Goal: Task Accomplishment & Management: Complete application form

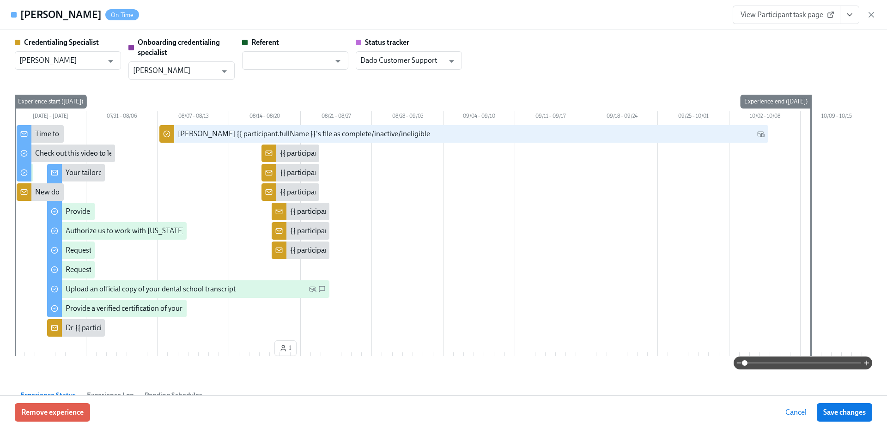
click at [871, 16] on icon "button" at bounding box center [871, 14] width 9 height 9
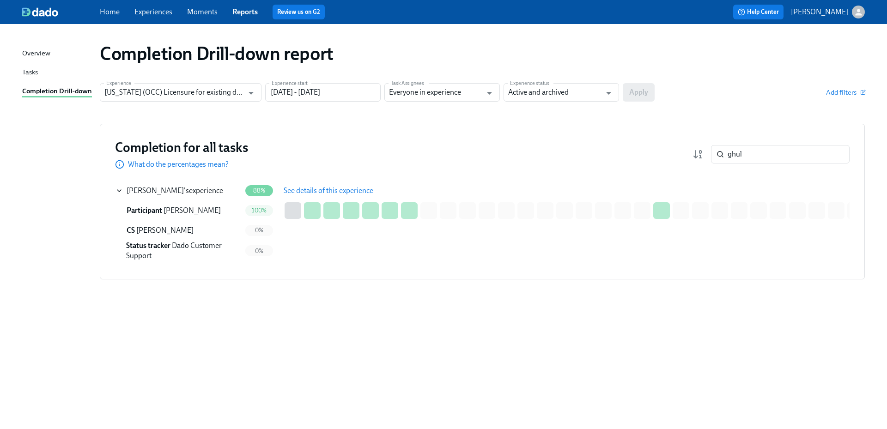
drag, startPoint x: 757, startPoint y: 142, endPoint x: 710, endPoint y: 140, distance: 46.7
click at [710, 140] on div "Completion for all tasks What do the percentages mean? ghul ​" at bounding box center [482, 154] width 735 height 31
click at [299, 189] on span "See details of this experience" at bounding box center [329, 190] width 90 height 9
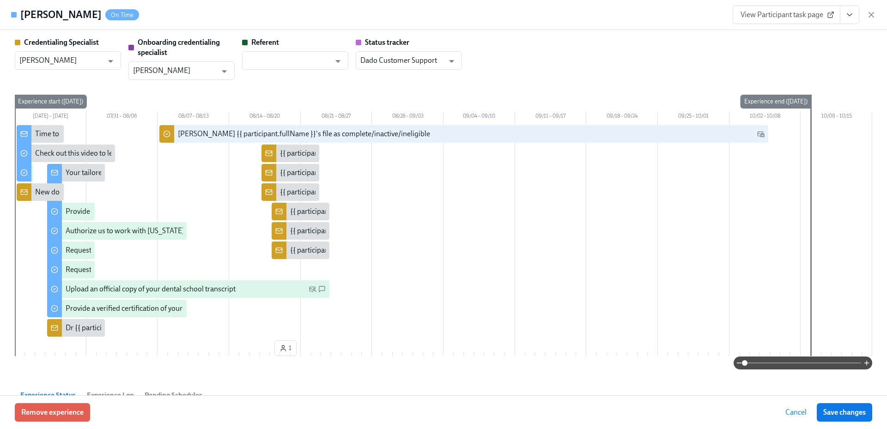
click at [790, 10] on link "View Participant task page" at bounding box center [787, 15] width 108 height 18
click at [810, 20] on link "View Participant task page" at bounding box center [787, 15] width 108 height 18
click at [871, 13] on icon "button" at bounding box center [871, 14] width 9 height 9
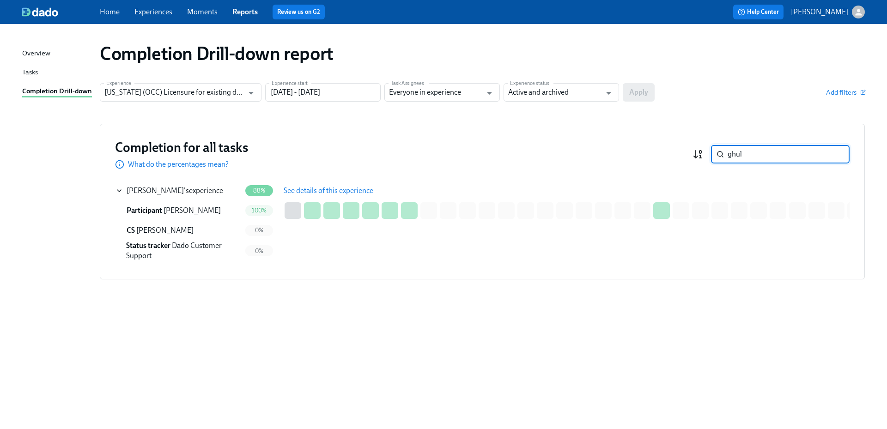
drag, startPoint x: 761, startPoint y: 158, endPoint x: 697, endPoint y: 155, distance: 63.8
click at [697, 155] on div "ghul ​" at bounding box center [771, 154] width 157 height 18
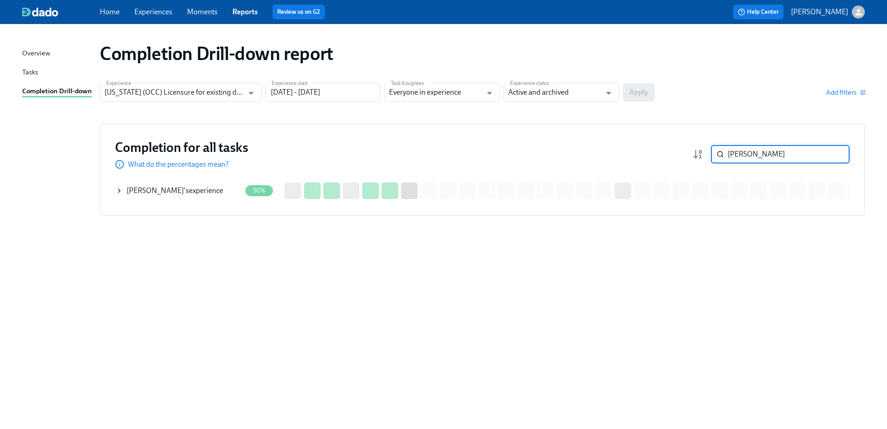
drag, startPoint x: 188, startPoint y: 198, endPoint x: 196, endPoint y: 197, distance: 8.0
click at [188, 198] on div "Erika Rivera 's experience" at bounding box center [179, 191] width 126 height 18
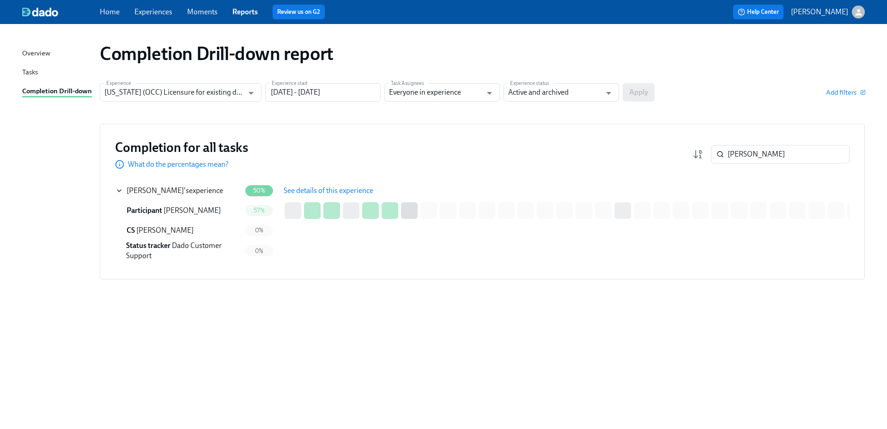
click at [348, 191] on span "See details of this experience" at bounding box center [329, 190] width 90 height 9
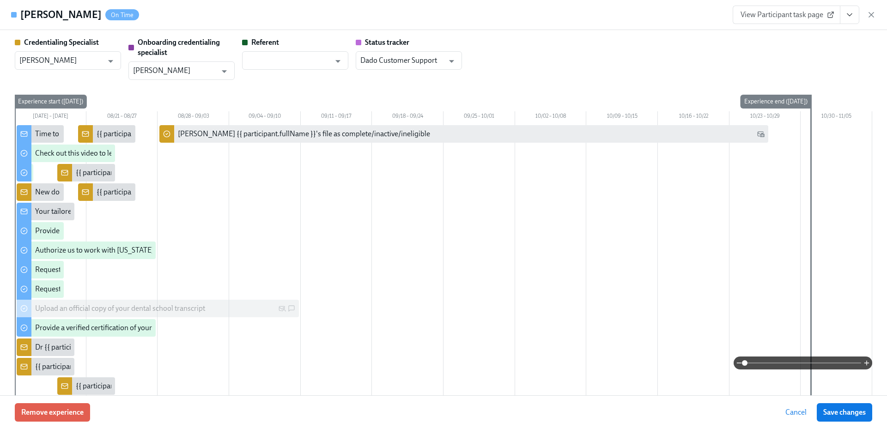
click at [797, 12] on span "View Participant task page" at bounding box center [787, 14] width 92 height 9
click at [792, 18] on span "View Participant task page" at bounding box center [787, 14] width 92 height 9
click at [787, 16] on span "View Participant task page" at bounding box center [787, 14] width 92 height 9
click at [870, 16] on icon "button" at bounding box center [871, 14] width 9 height 9
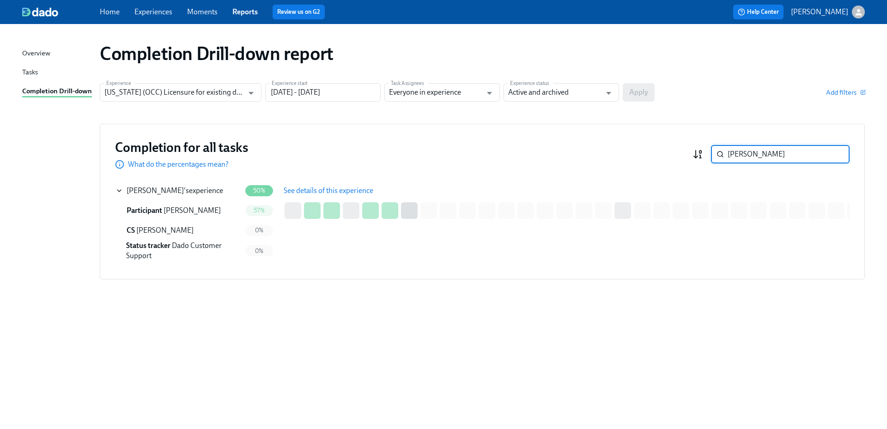
drag, startPoint x: 772, startPoint y: 159, endPoint x: 702, endPoint y: 156, distance: 69.9
click at [702, 156] on div "erika riv ​" at bounding box center [771, 154] width 157 height 18
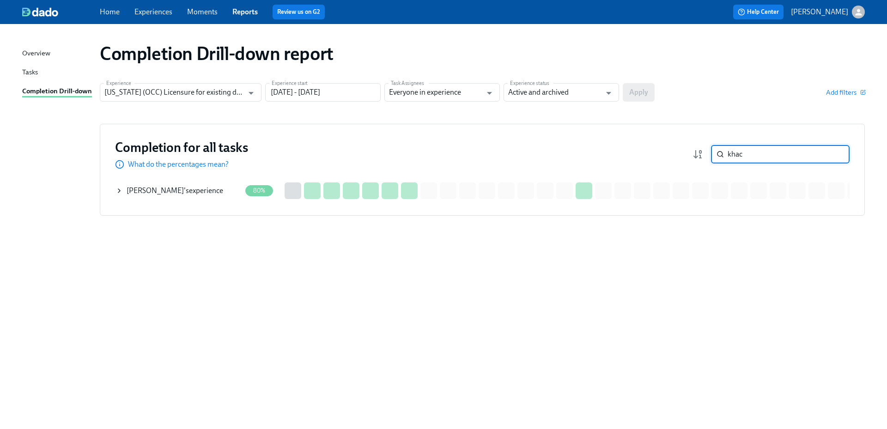
type input "khac"
click at [194, 192] on div "Khac Phuong Vu 's experience" at bounding box center [175, 191] width 97 height 10
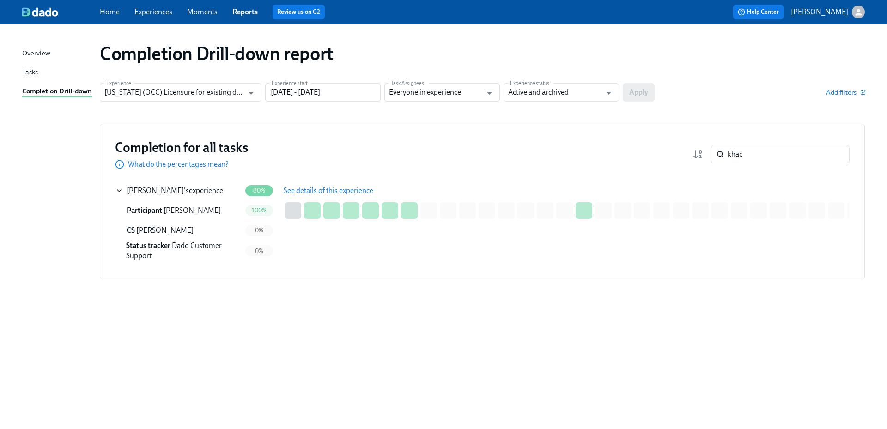
click at [330, 187] on span "See details of this experience" at bounding box center [329, 190] width 90 height 9
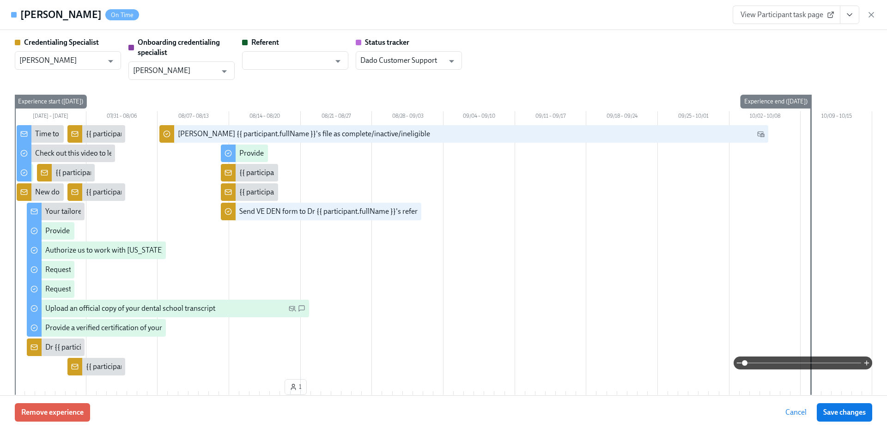
click at [783, 13] on span "View Participant task page" at bounding box center [787, 14] width 92 height 9
click at [779, 18] on span "View Participant task page" at bounding box center [787, 14] width 92 height 9
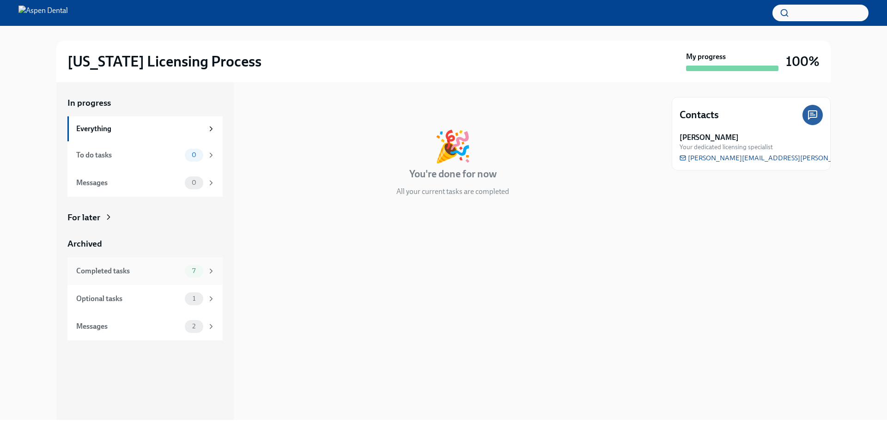
click at [166, 267] on div "Completed tasks" at bounding box center [128, 271] width 105 height 10
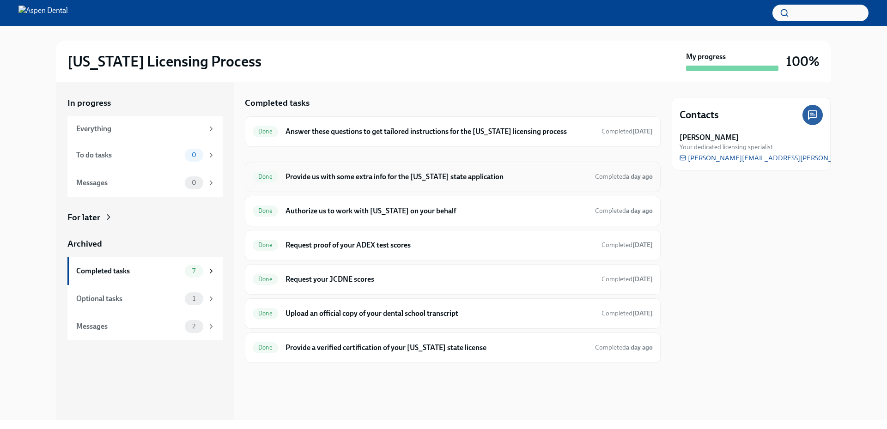
click at [370, 180] on h6 "Provide us with some extra info for the [US_STATE] state application" at bounding box center [437, 177] width 302 height 10
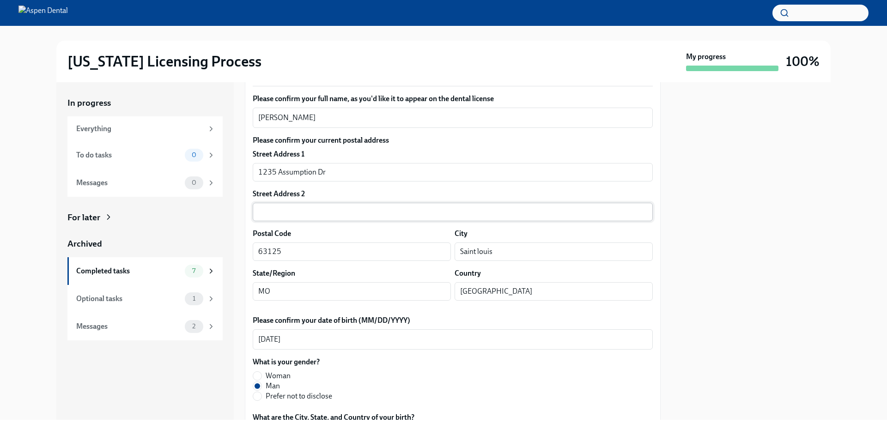
scroll to position [139, 0]
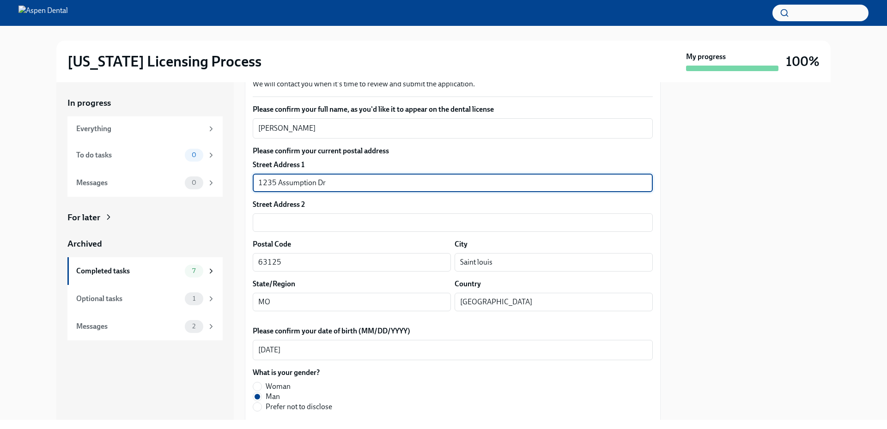
drag, startPoint x: 332, startPoint y: 186, endPoint x: 243, endPoint y: 175, distance: 89.9
click at [243, 175] on div "In progress Everything To do tasks 0 Messages 0 For later Archived Completed ta…" at bounding box center [443, 251] width 775 height 338
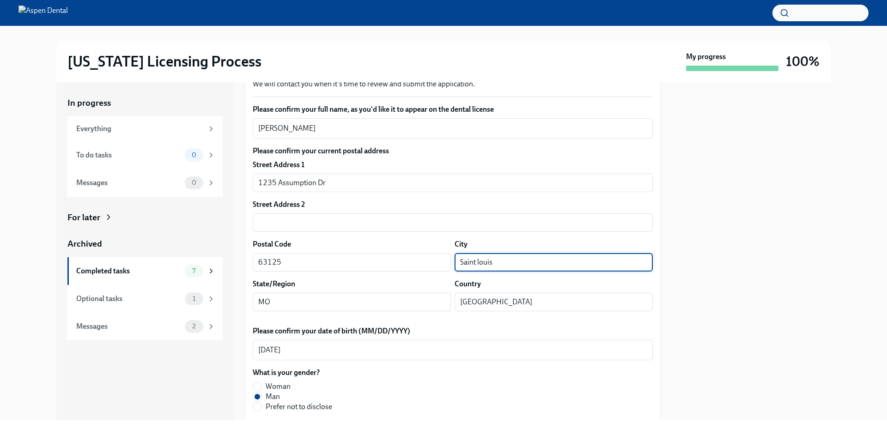
drag, startPoint x: 463, startPoint y: 262, endPoint x: 452, endPoint y: 262, distance: 10.6
click at [455, 262] on input "Saint louis" at bounding box center [554, 262] width 198 height 18
click at [467, 207] on div "Street Address 2" at bounding box center [453, 205] width 400 height 10
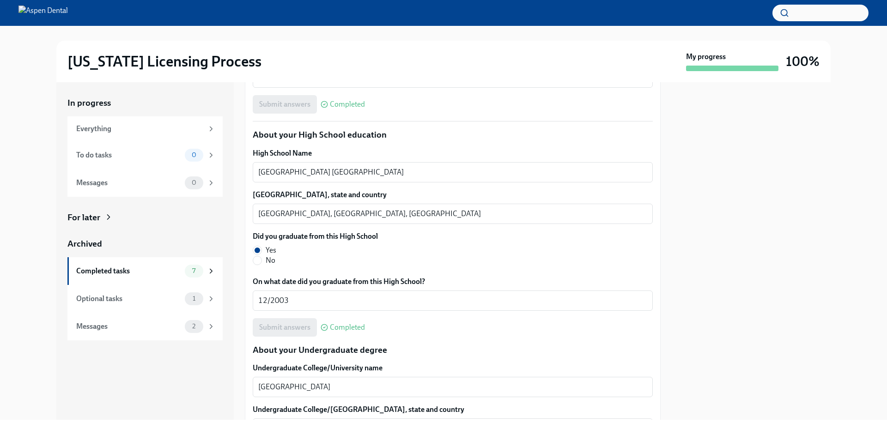
scroll to position [647, 0]
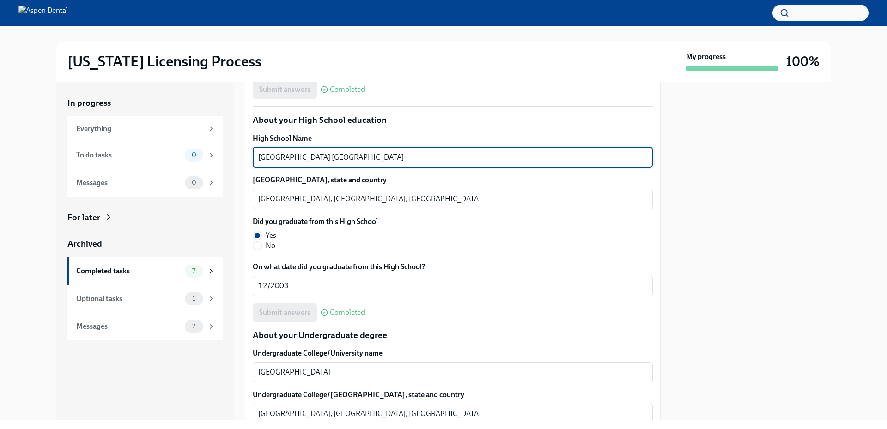
drag, startPoint x: 348, startPoint y: 154, endPoint x: 240, endPoint y: 154, distance: 107.7
click at [240, 153] on div "In progress Everything To do tasks 0 Messages 0 For later Archived Completed ta…" at bounding box center [443, 251] width 775 height 338
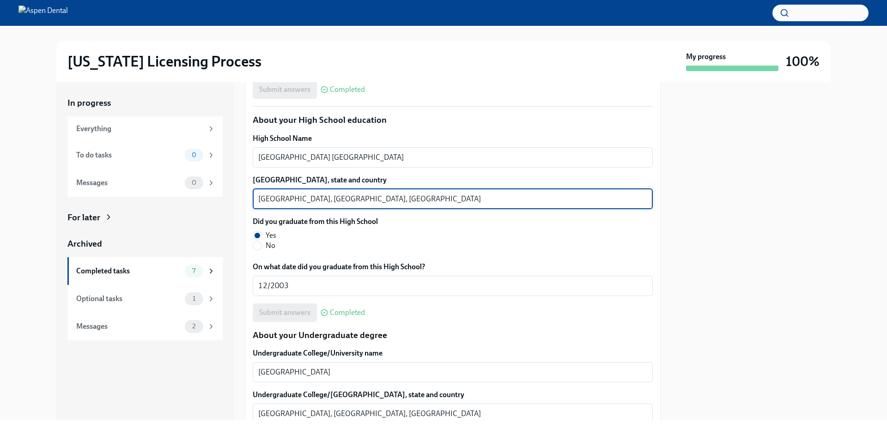
drag, startPoint x: 302, startPoint y: 199, endPoint x: 245, endPoint y: 199, distance: 56.8
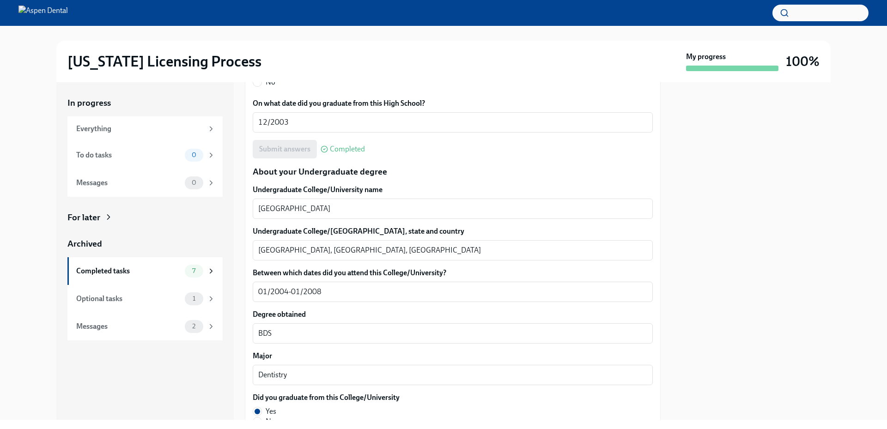
scroll to position [832, 0]
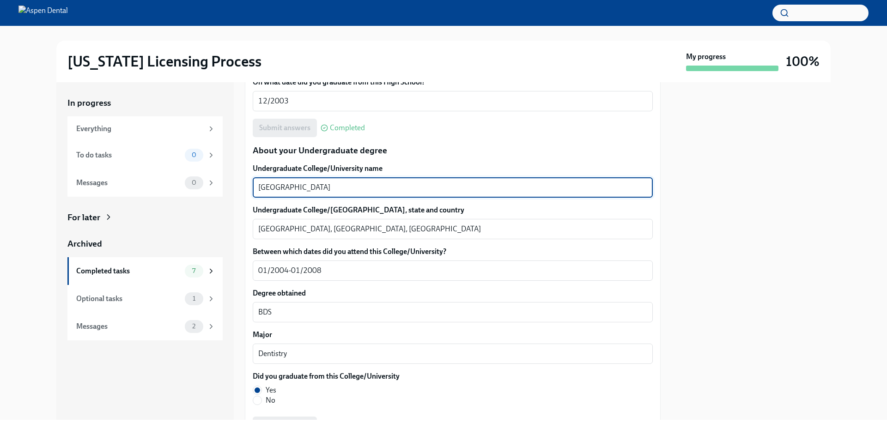
drag, startPoint x: 334, startPoint y: 190, endPoint x: 231, endPoint y: 188, distance: 102.6
click at [231, 188] on div "In progress Everything To do tasks 0 Messages 0 For later Archived Completed ta…" at bounding box center [443, 251] width 775 height 338
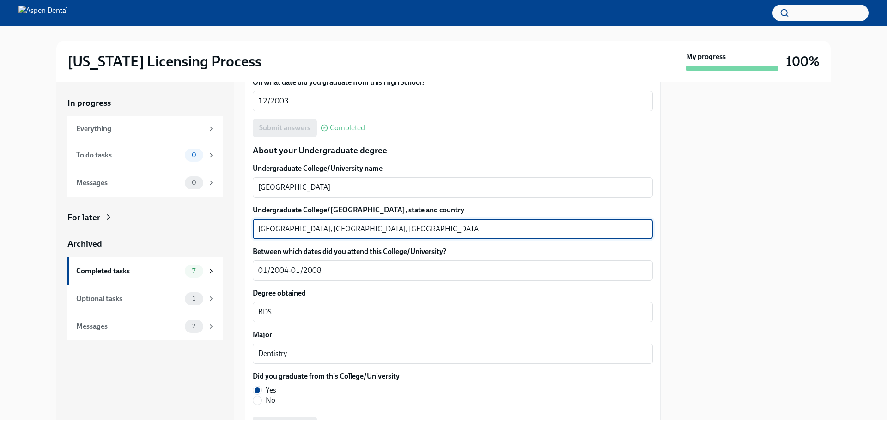
drag, startPoint x: 302, startPoint y: 228, endPoint x: 245, endPoint y: 228, distance: 57.3
click at [245, 228] on div "We will fill out the Illinois State Application Form on your behalf – we'll jus…" at bounding box center [453, 363] width 416 height 1990
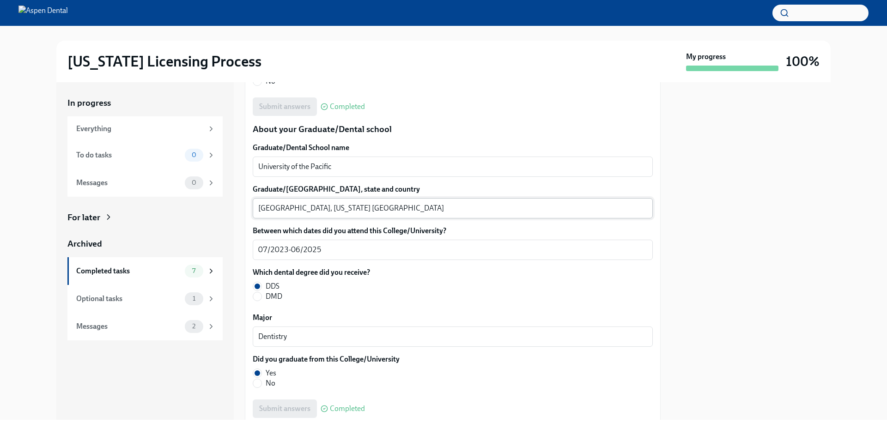
scroll to position [1155, 0]
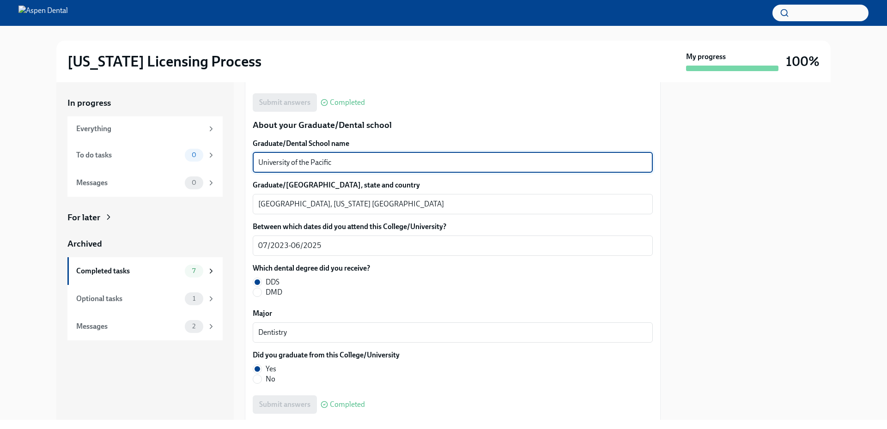
drag, startPoint x: 299, startPoint y: 163, endPoint x: 241, endPoint y: 163, distance: 57.3
click at [241, 163] on div "In progress Everything To do tasks 0 Messages 0 For later Archived Completed ta…" at bounding box center [443, 251] width 775 height 338
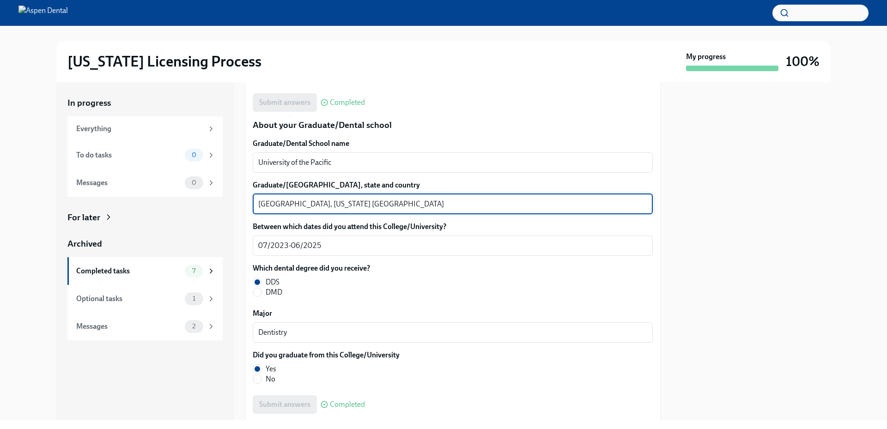
drag, startPoint x: 300, startPoint y: 202, endPoint x: 235, endPoint y: 205, distance: 65.7
click at [235, 205] on div "In progress Everything To do tasks 0 Messages 0 For later Archived Completed ta…" at bounding box center [443, 251] width 775 height 338
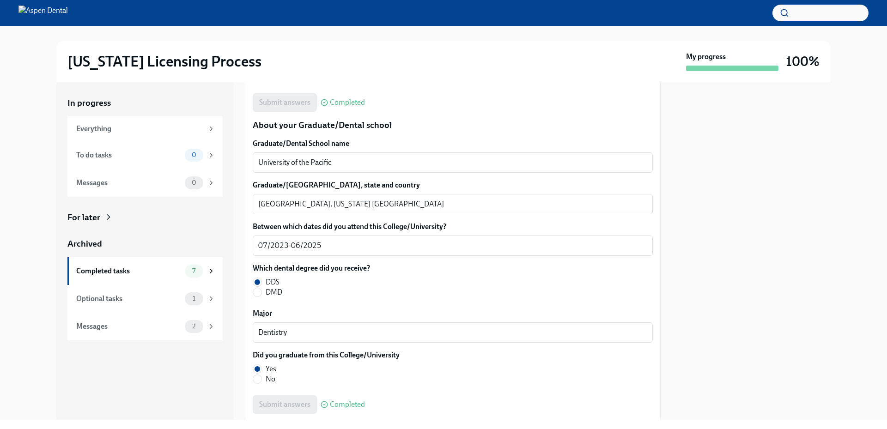
click at [23, 66] on div "Illinois Licensing Process My progress 100%" at bounding box center [444, 62] width 858 height 42
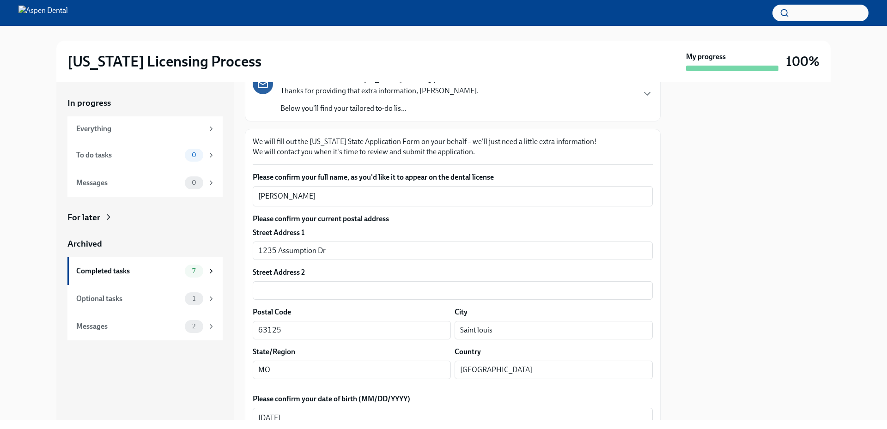
scroll to position [0, 0]
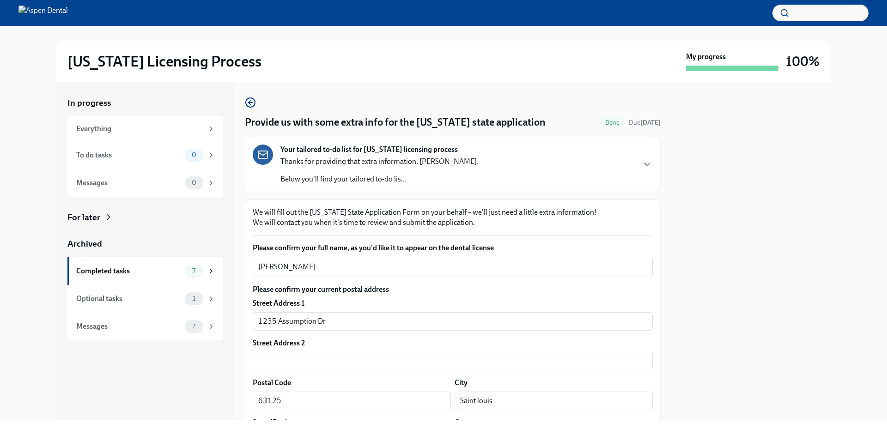
drag, startPoint x: 318, startPoint y: 273, endPoint x: 245, endPoint y: 272, distance: 72.6
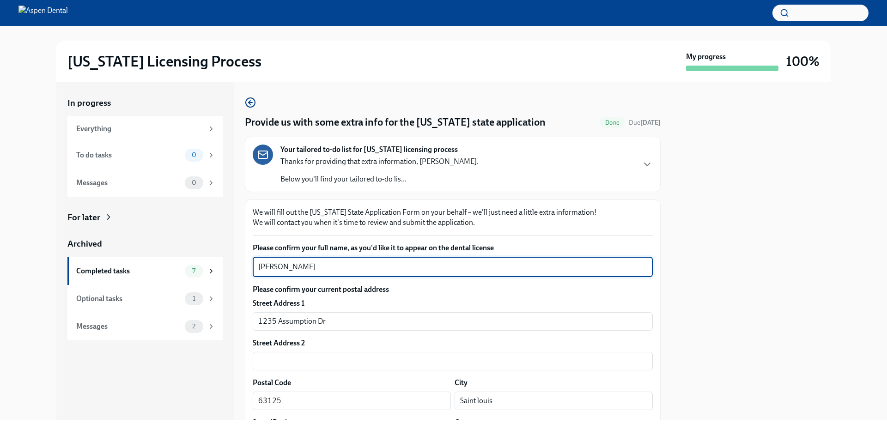
drag, startPoint x: 351, startPoint y: 264, endPoint x: 226, endPoint y: 266, distance: 125.3
click at [226, 266] on div "In progress Everything To do tasks 0 Messages 0 For later Archived Completed ta…" at bounding box center [443, 251] width 775 height 338
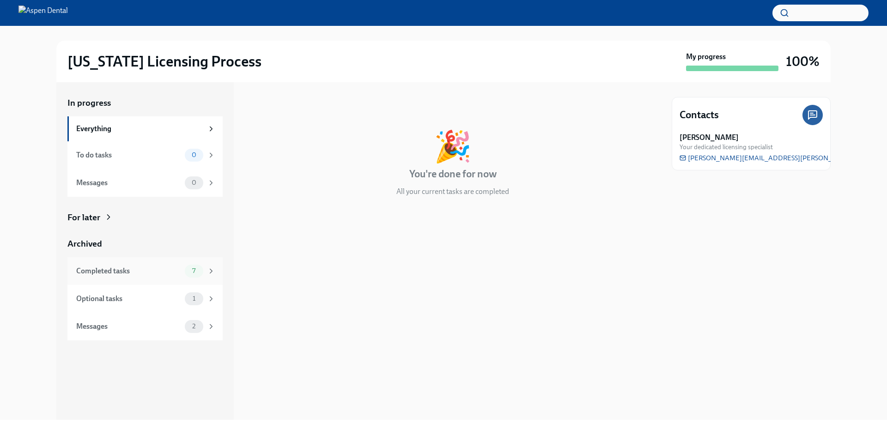
click at [154, 272] on div "Completed tasks" at bounding box center [128, 271] width 105 height 10
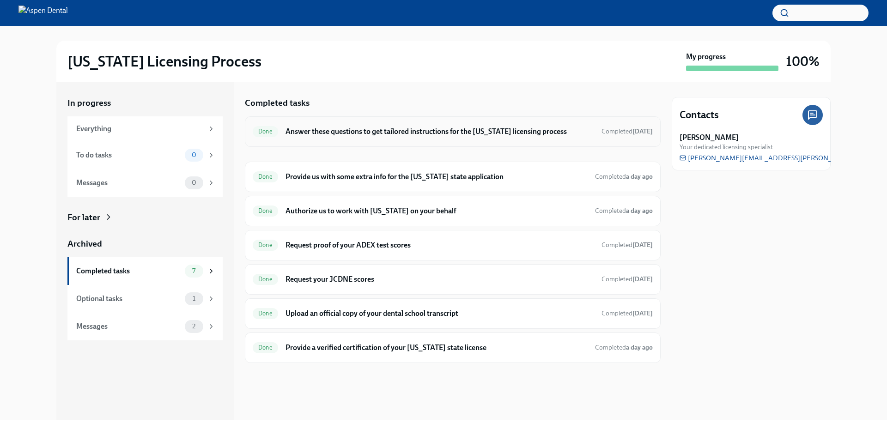
click at [325, 137] on div "Done Answer these questions to get tailored instructions for the Illinois licen…" at bounding box center [453, 131] width 400 height 15
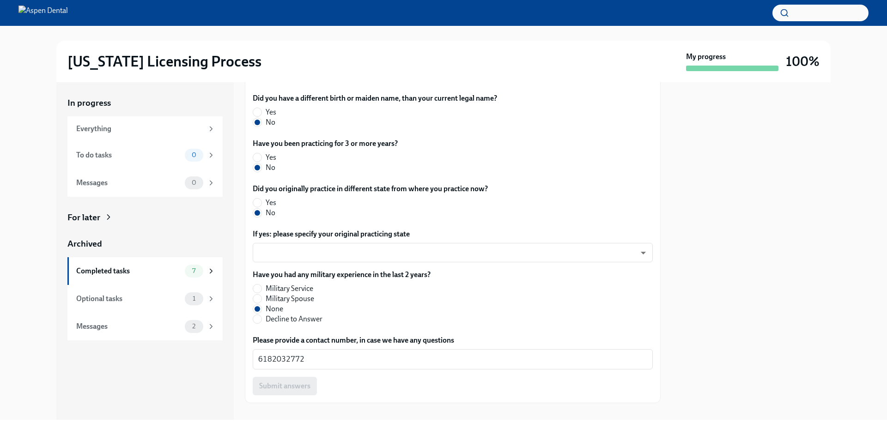
scroll to position [418, 0]
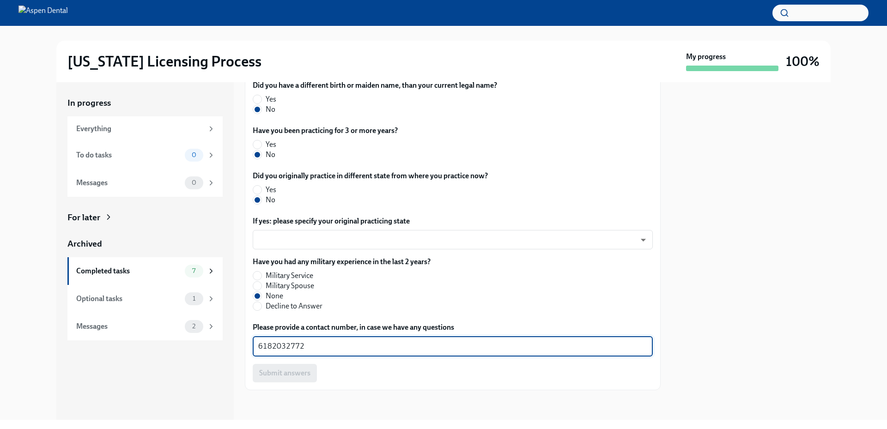
drag, startPoint x: 282, startPoint y: 348, endPoint x: 240, endPoint y: 348, distance: 41.6
click at [240, 348] on div "In progress Everything To do tasks 0 Messages 0 For later Archived Completed ta…" at bounding box center [443, 251] width 775 height 338
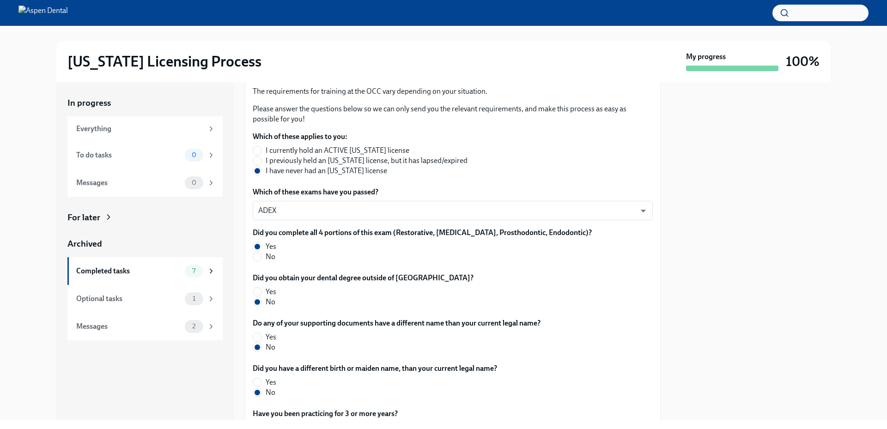
scroll to position [0, 0]
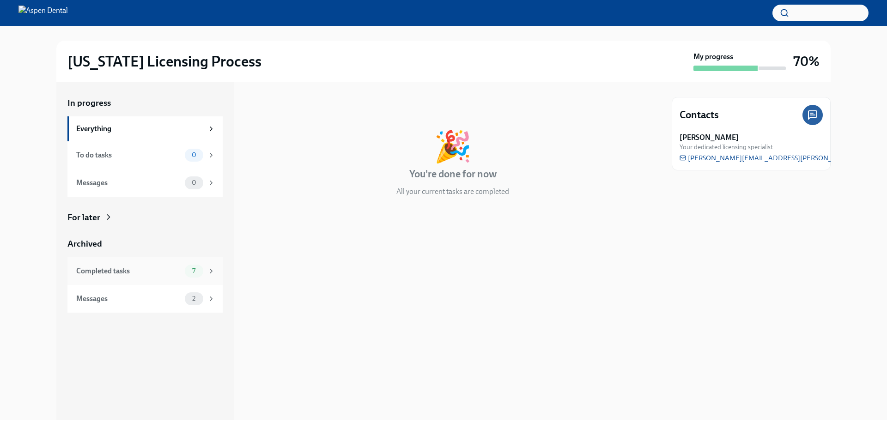
click at [131, 268] on div "Completed tasks" at bounding box center [128, 271] width 105 height 10
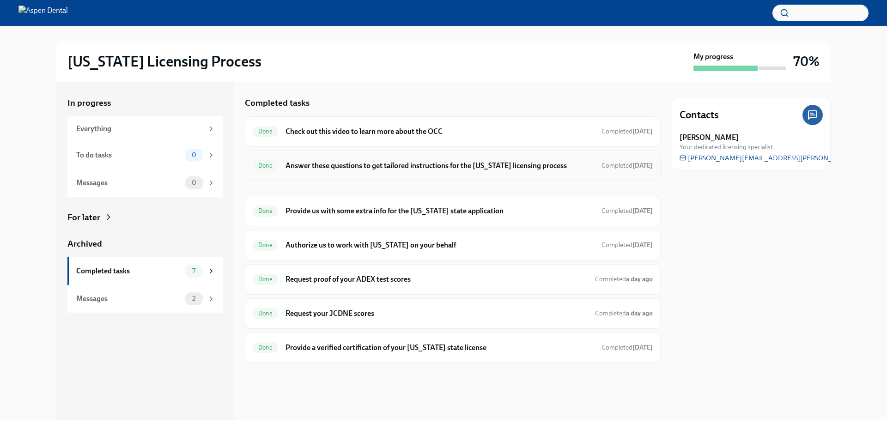
click at [376, 159] on div "Done Answer these questions to get tailored instructions for the Illinois licen…" at bounding box center [453, 166] width 400 height 15
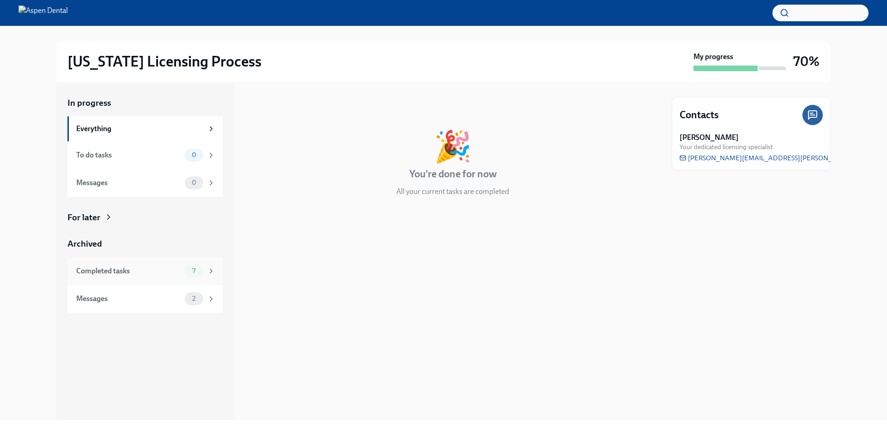
click at [140, 271] on div "Completed tasks" at bounding box center [128, 271] width 105 height 10
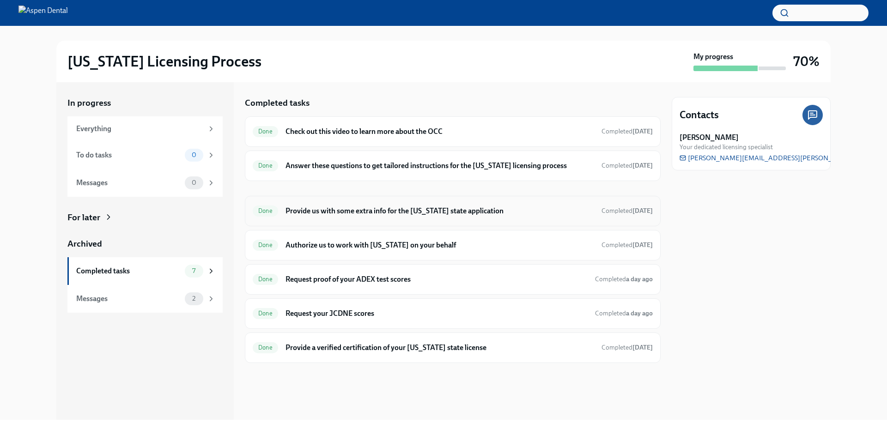
click at [358, 212] on h6 "Provide us with some extra info for the [US_STATE] state application" at bounding box center [440, 211] width 309 height 10
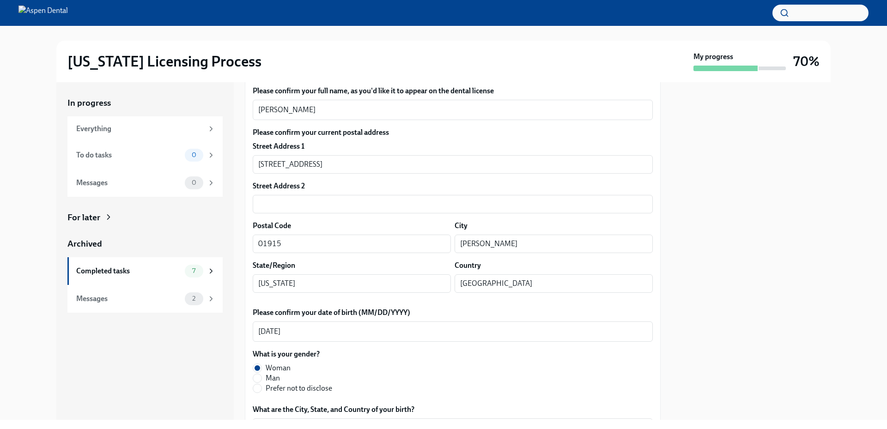
scroll to position [169, 0]
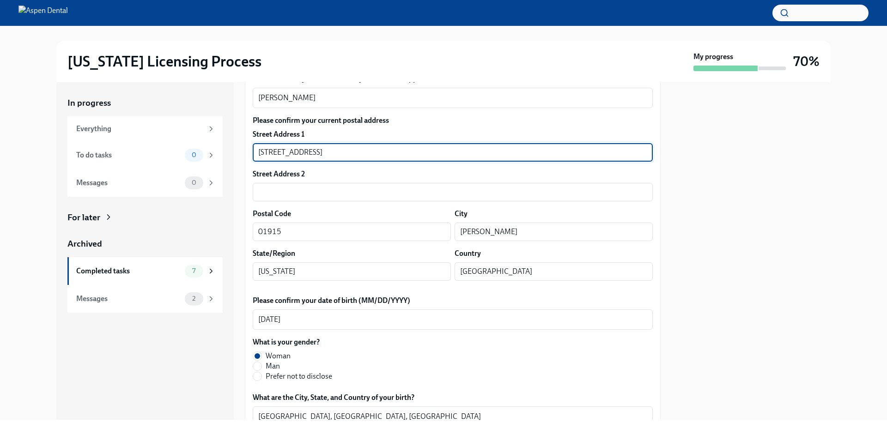
drag, startPoint x: 345, startPoint y: 150, endPoint x: 256, endPoint y: 154, distance: 89.3
click at [256, 154] on input "[STREET_ADDRESS]" at bounding box center [453, 152] width 400 height 18
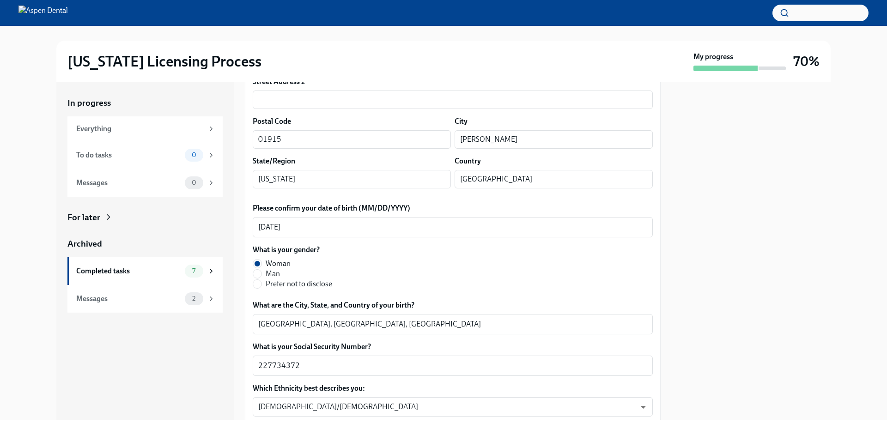
scroll to position [308, 0]
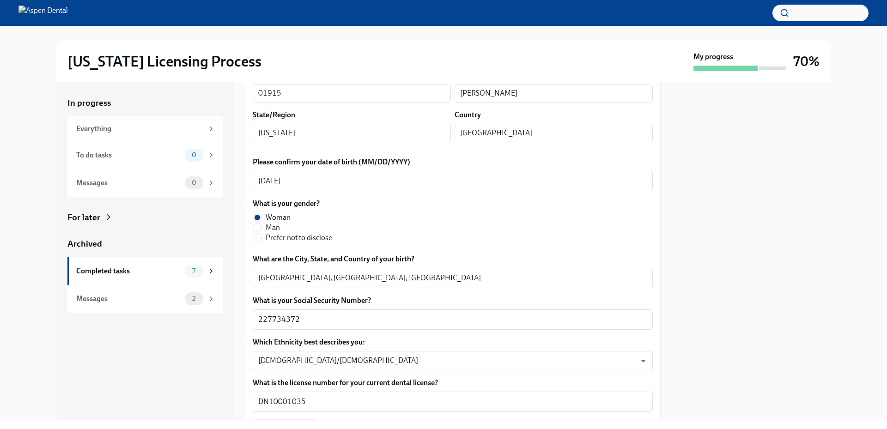
drag, startPoint x: 295, startPoint y: 315, endPoint x: 250, endPoint y: 316, distance: 45.8
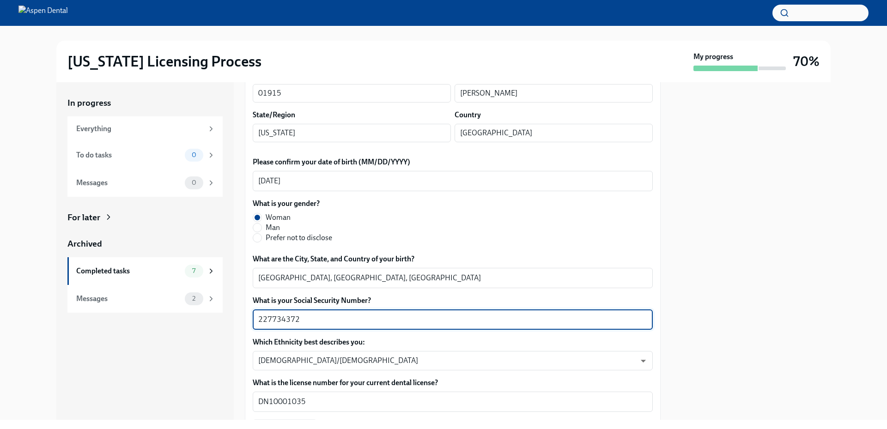
drag, startPoint x: 310, startPoint y: 317, endPoint x: 246, endPoint y: 319, distance: 63.8
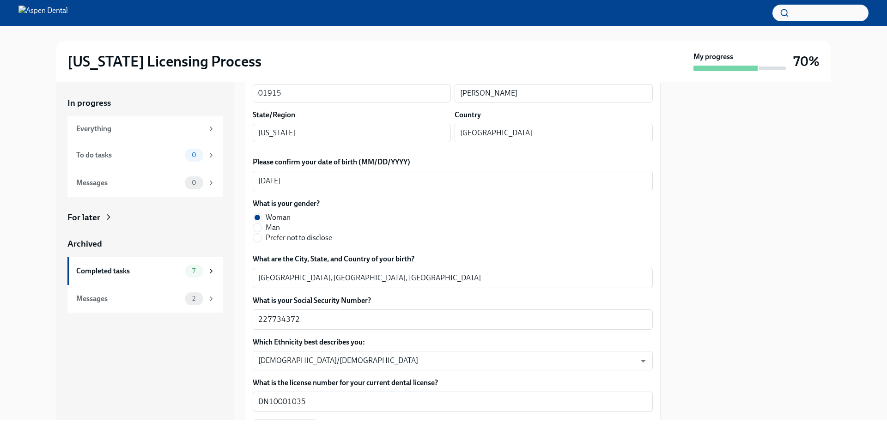
click at [799, 228] on div at bounding box center [751, 251] width 159 height 338
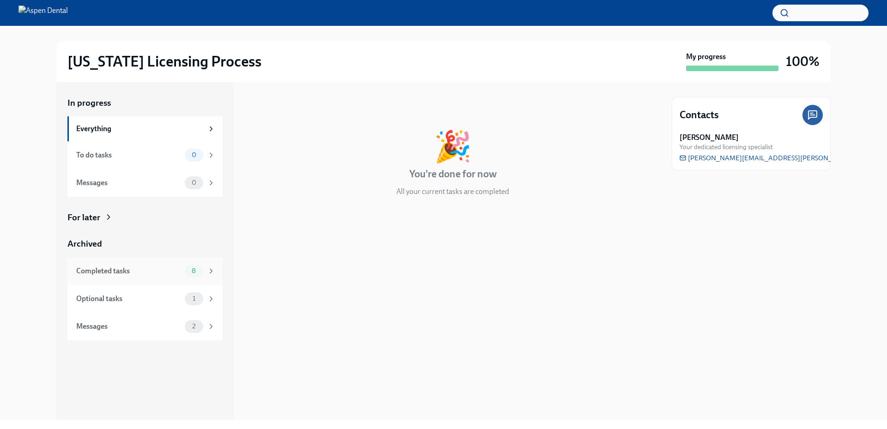
click at [147, 269] on div "Completed tasks" at bounding box center [128, 271] width 105 height 10
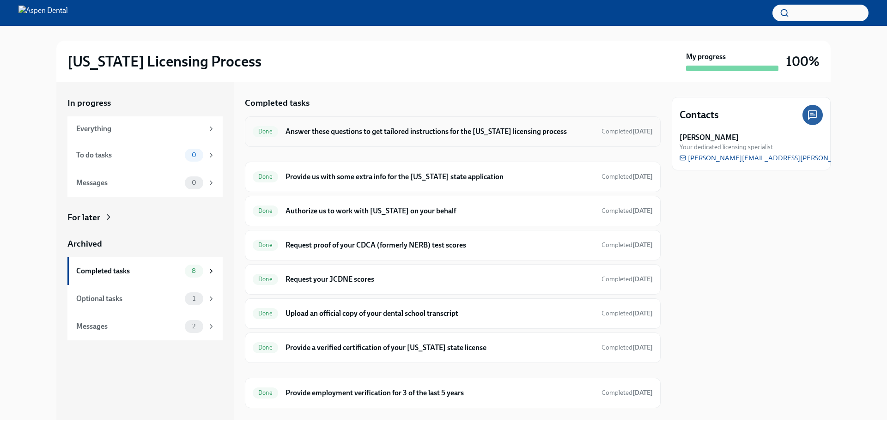
click at [344, 139] on div "Done Answer these questions to get tailored instructions for the Illinois licen…" at bounding box center [453, 131] width 416 height 31
click at [336, 134] on h6 "Answer these questions to get tailored instructions for the [US_STATE] licensin…" at bounding box center [440, 132] width 309 height 10
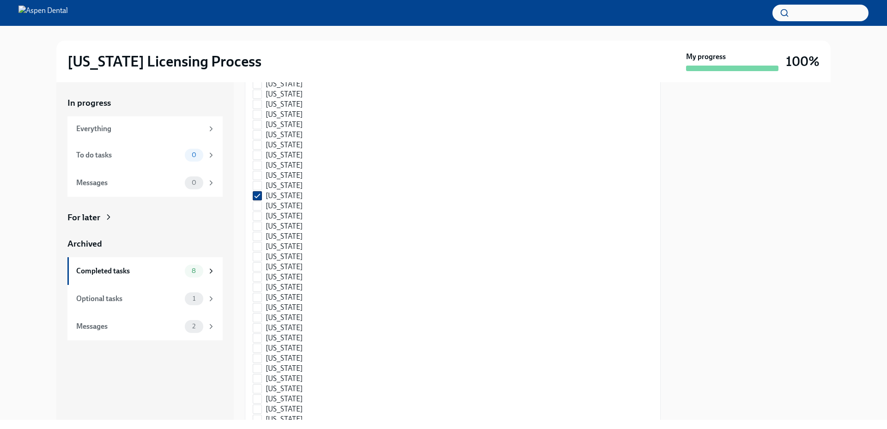
scroll to position [972, 0]
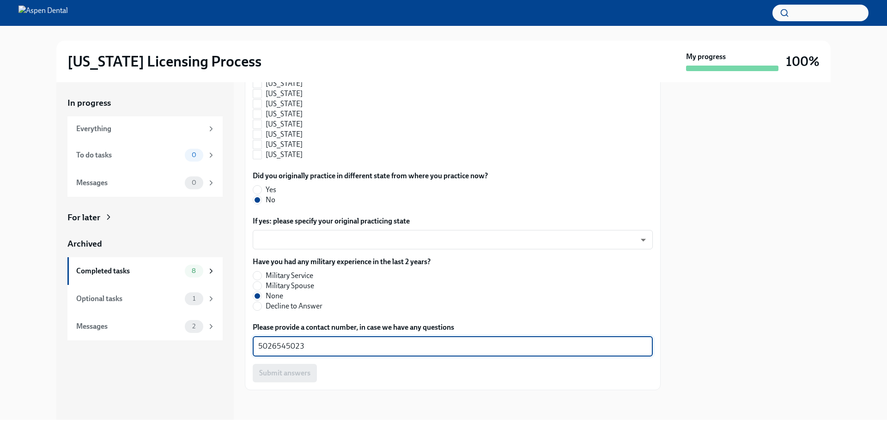
drag, startPoint x: 282, startPoint y: 343, endPoint x: 240, endPoint y: 342, distance: 42.5
click at [240, 342] on div "In progress Everything To do tasks 0 Messages 0 For later Archived Completed ta…" at bounding box center [443, 251] width 775 height 338
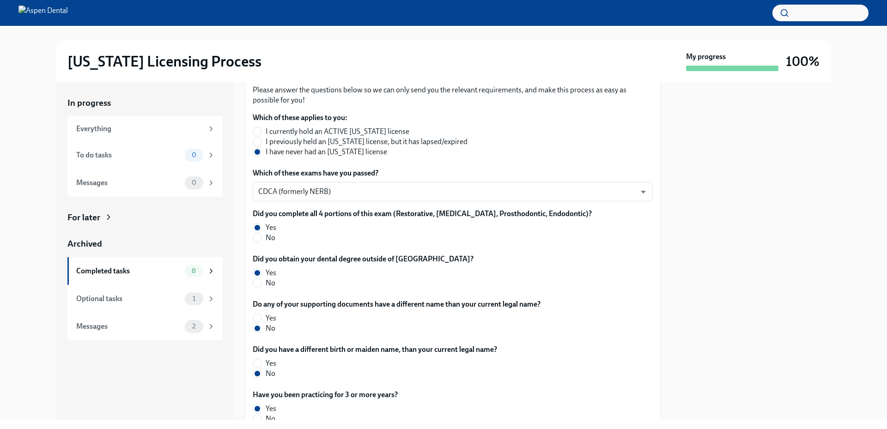
scroll to position [140, 0]
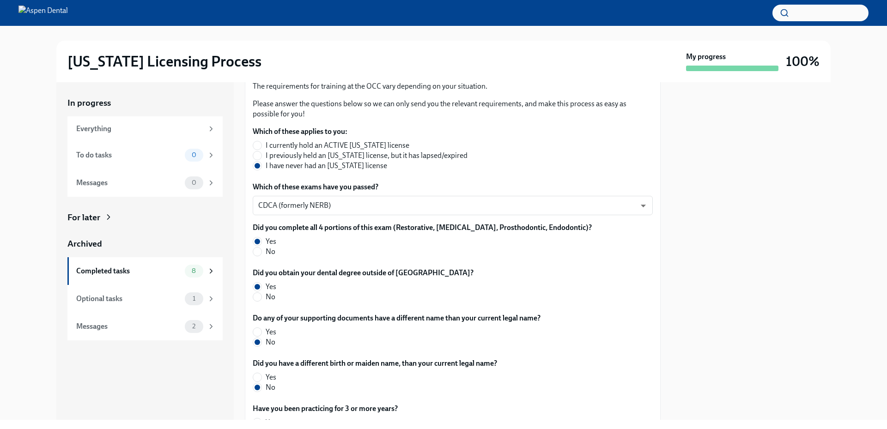
click at [838, 183] on div "In progress Everything To do tasks 0 Messages 0 For later Archived Completed ta…" at bounding box center [444, 251] width 858 height 338
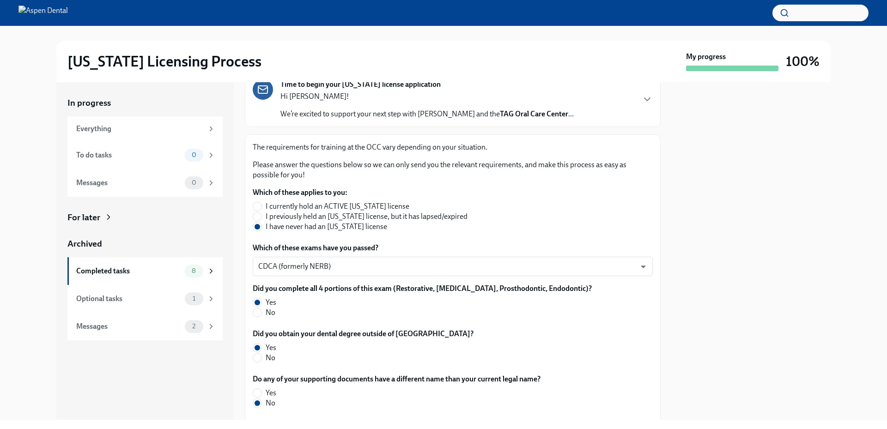
scroll to position [0, 0]
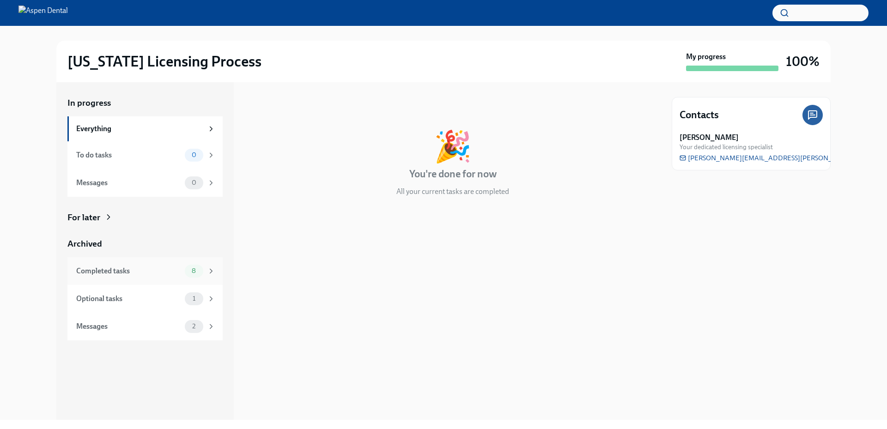
click at [136, 277] on div "Completed tasks 8" at bounding box center [145, 271] width 139 height 13
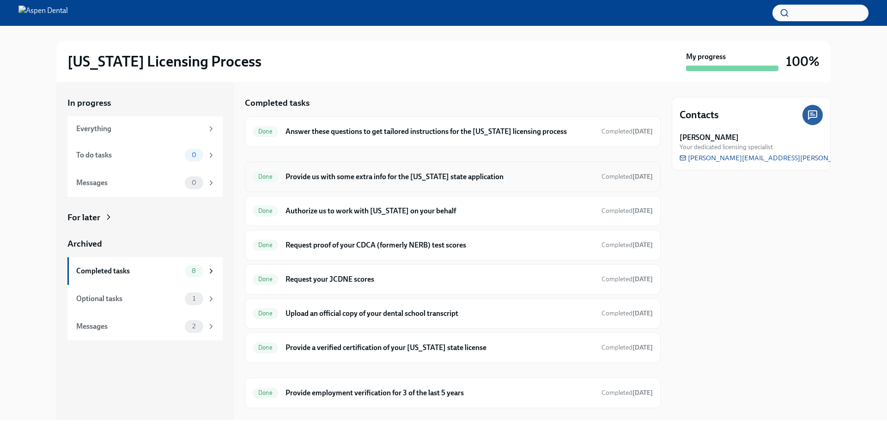
click at [354, 180] on h6 "Provide us with some extra info for the [US_STATE] state application" at bounding box center [440, 177] width 309 height 10
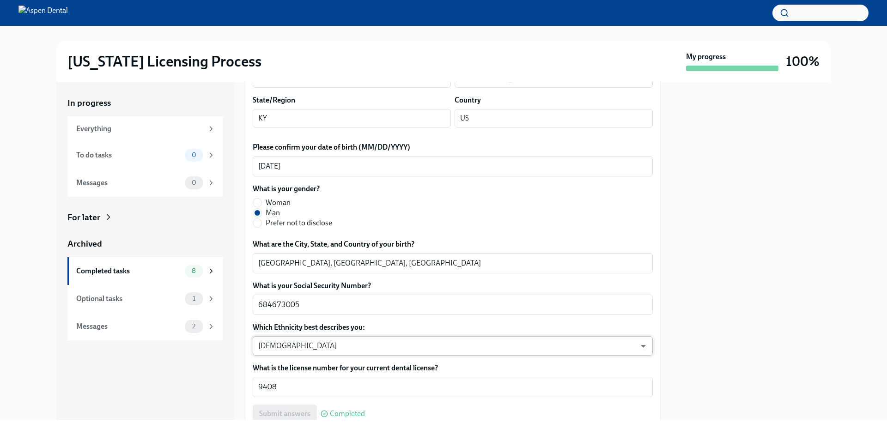
scroll to position [324, 0]
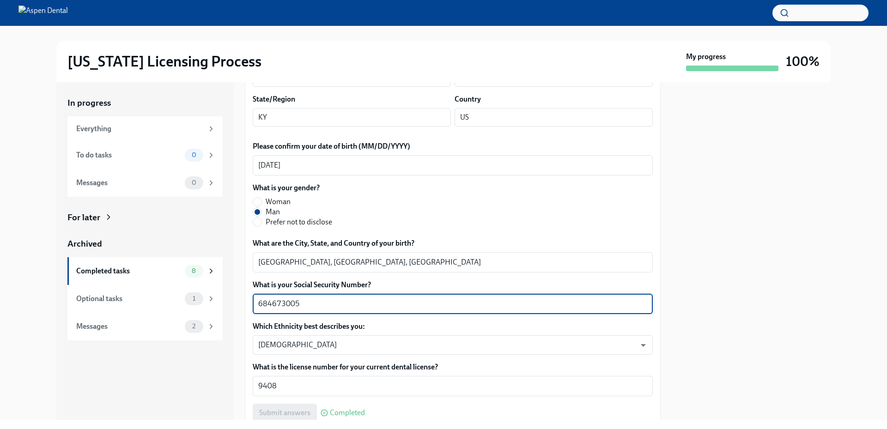
drag, startPoint x: 297, startPoint y: 303, endPoint x: 238, endPoint y: 302, distance: 58.2
click at [238, 302] on div "In progress Everything To do tasks 0 Messages 0 For later Archived Completed ta…" at bounding box center [443, 251] width 775 height 338
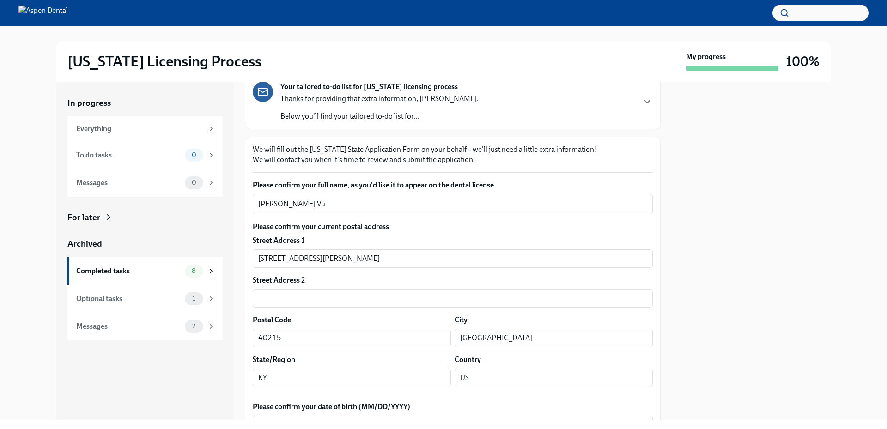
scroll to position [46, 0]
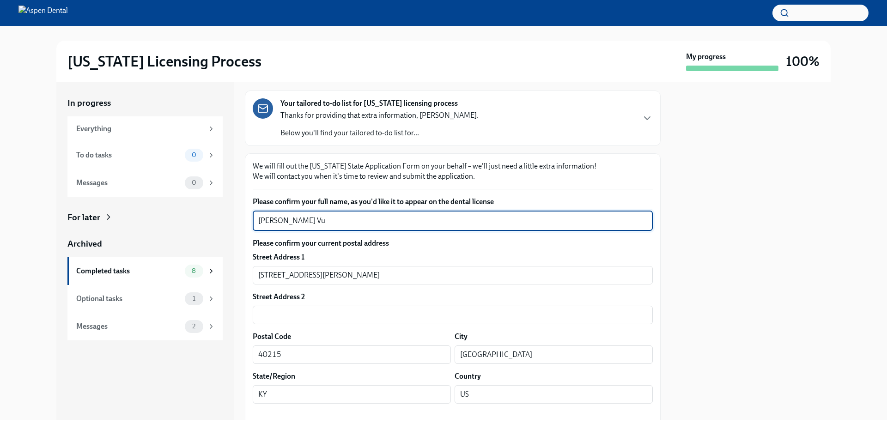
drag, startPoint x: 332, startPoint y: 220, endPoint x: 246, endPoint y: 213, distance: 86.7
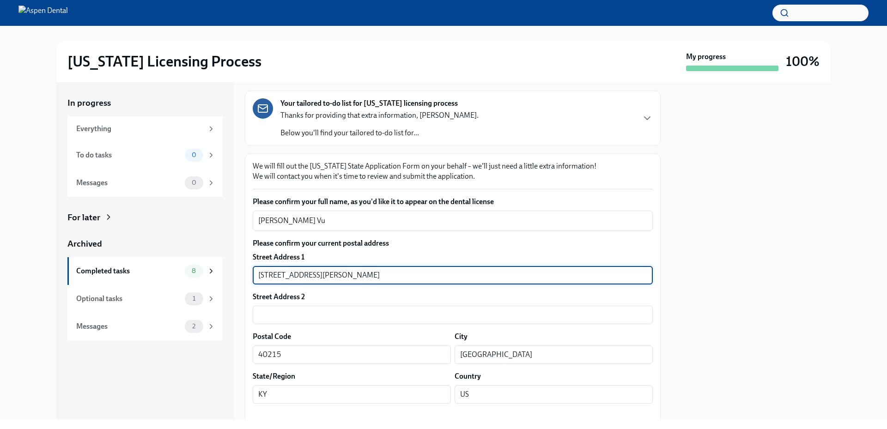
drag, startPoint x: 348, startPoint y: 273, endPoint x: 263, endPoint y: 275, distance: 84.6
click at [263, 275] on input "[STREET_ADDRESS][PERSON_NAME]" at bounding box center [453, 275] width 400 height 18
click at [403, 292] on div "Please confirm your current postal address Street Address 1 [STREET_ADDRESS][PE…" at bounding box center [453, 324] width 400 height 173
drag, startPoint x: 314, startPoint y: 276, endPoint x: 244, endPoint y: 271, distance: 70.0
click at [244, 271] on div "In progress Everything To do tasks 0 Messages 0 For later Archived Completed ta…" at bounding box center [443, 251] width 775 height 338
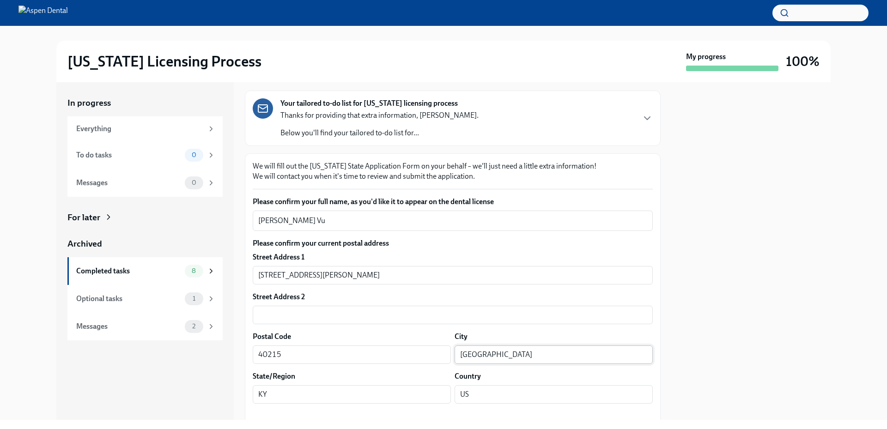
click at [468, 358] on input "[GEOGRAPHIC_DATA]" at bounding box center [554, 355] width 198 height 18
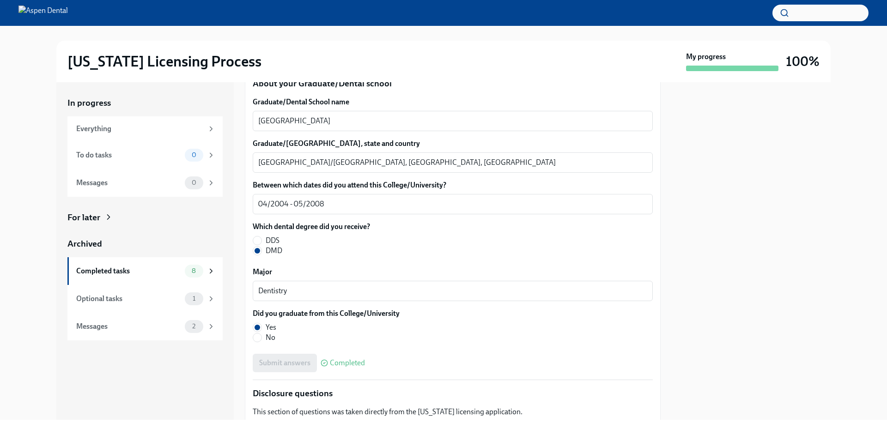
scroll to position [1202, 0]
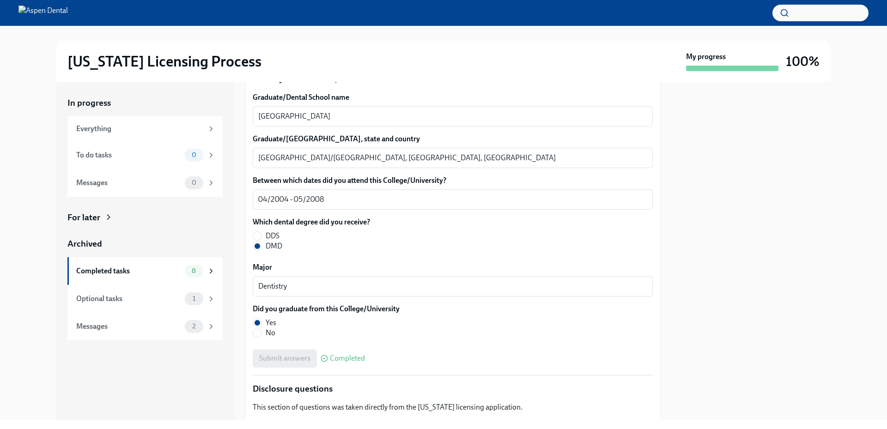
click at [512, 234] on div "Which dental degree did you receive? DDS DMD" at bounding box center [453, 234] width 400 height 34
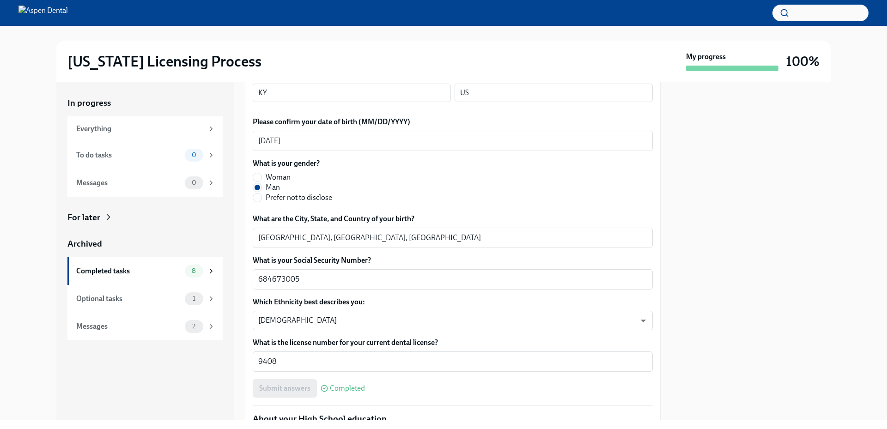
scroll to position [370, 0]
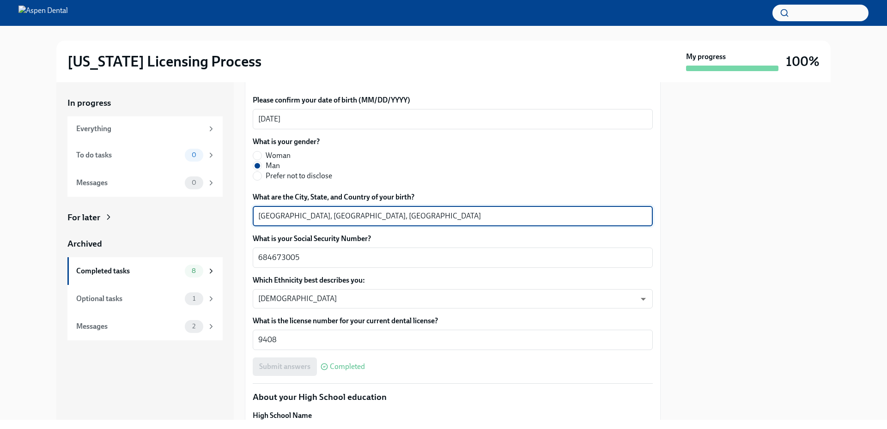
drag, startPoint x: 331, startPoint y: 215, endPoint x: 256, endPoint y: 215, distance: 74.9
click at [256, 215] on div "[GEOGRAPHIC_DATA], [GEOGRAPHIC_DATA], [GEOGRAPHIC_DATA] x ​" at bounding box center [453, 216] width 400 height 20
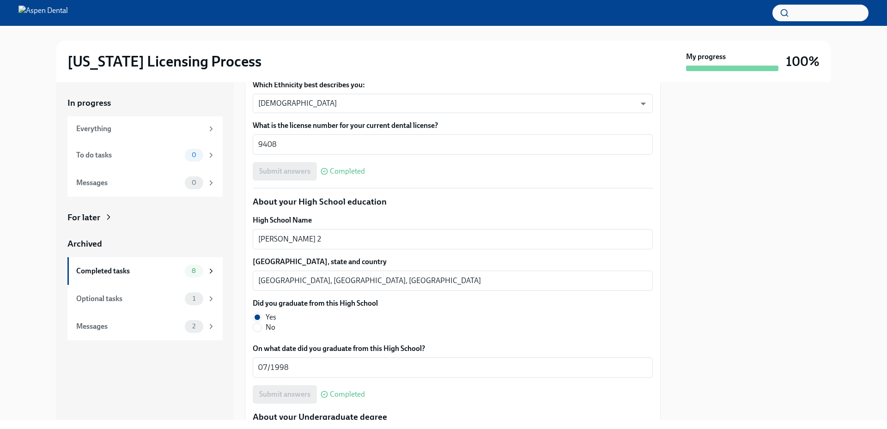
scroll to position [608, 0]
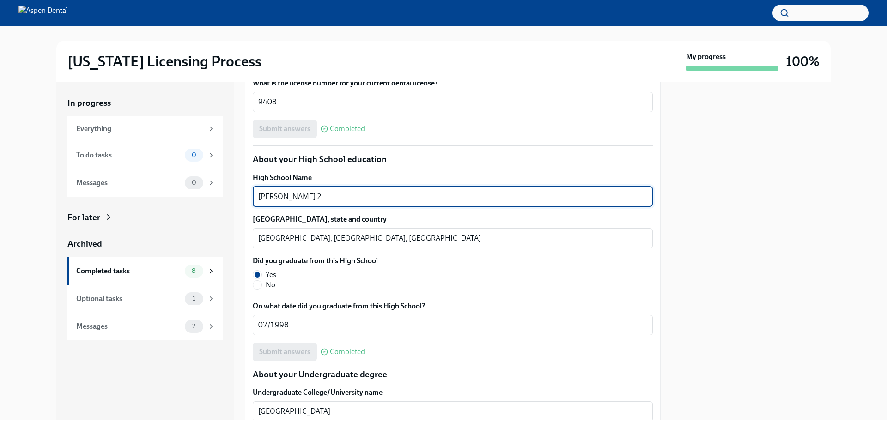
drag, startPoint x: 302, startPoint y: 195, endPoint x: 238, endPoint y: 197, distance: 63.3
click at [238, 197] on div "In progress Everything To do tasks 0 Messages 0 For later Archived Completed ta…" at bounding box center [443, 251] width 775 height 338
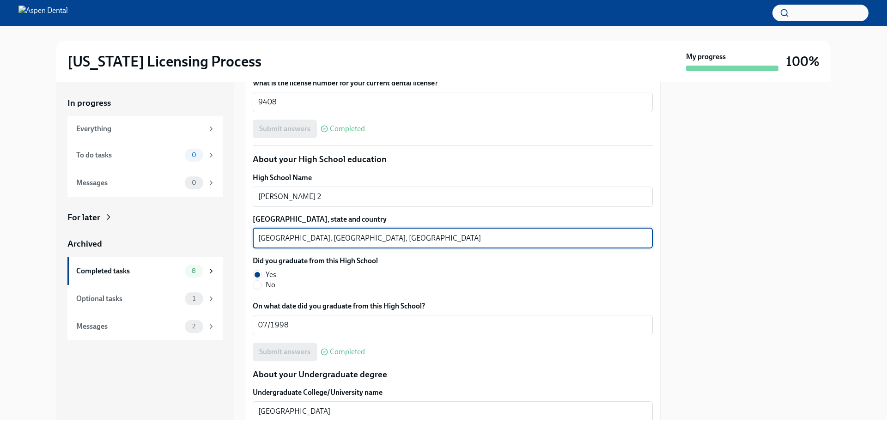
drag, startPoint x: 322, startPoint y: 238, endPoint x: 243, endPoint y: 237, distance: 78.6
click at [243, 237] on div "In progress Everything To do tasks 0 Messages 0 For later Archived Completed ta…" at bounding box center [443, 251] width 775 height 338
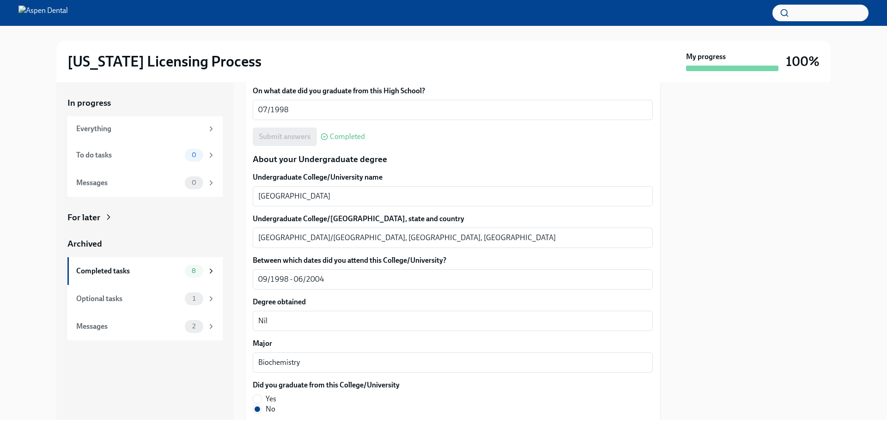
scroll to position [839, 0]
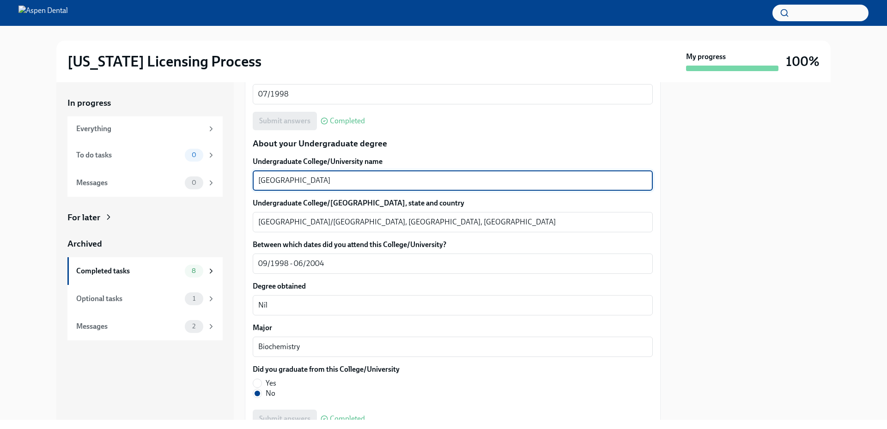
drag, startPoint x: 346, startPoint y: 176, endPoint x: 241, endPoint y: 179, distance: 105.4
click at [241, 179] on div "In progress Everything To do tasks 0 Messages 0 For later Archived Completed ta…" at bounding box center [443, 251] width 775 height 338
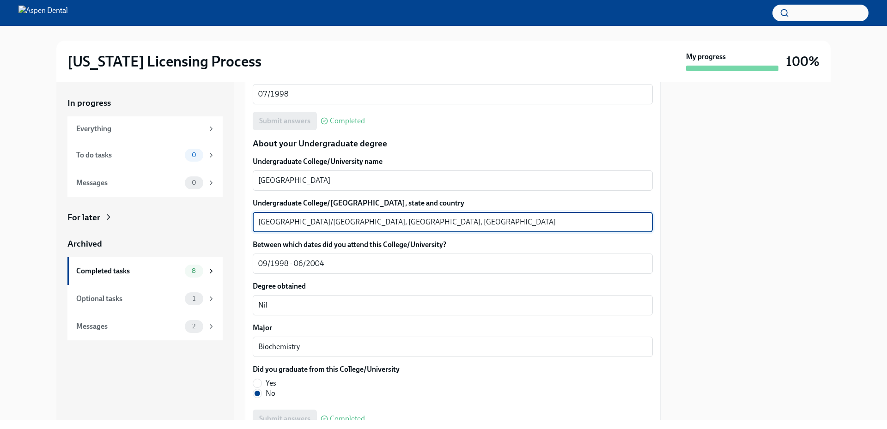
drag, startPoint x: 391, startPoint y: 221, endPoint x: 348, endPoint y: 222, distance: 42.5
click at [348, 222] on textarea "[GEOGRAPHIC_DATA]/[GEOGRAPHIC_DATA], [GEOGRAPHIC_DATA], [GEOGRAPHIC_DATA]" at bounding box center [452, 222] width 389 height 11
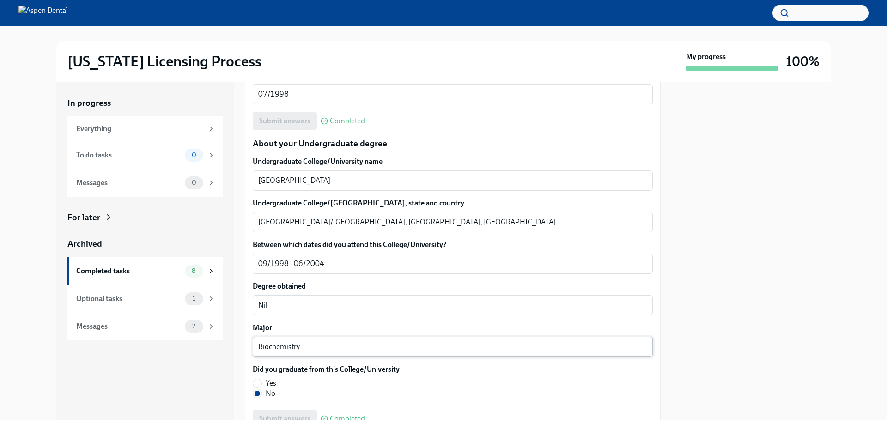
click at [273, 346] on textarea "Biochemistry" at bounding box center [452, 347] width 389 height 11
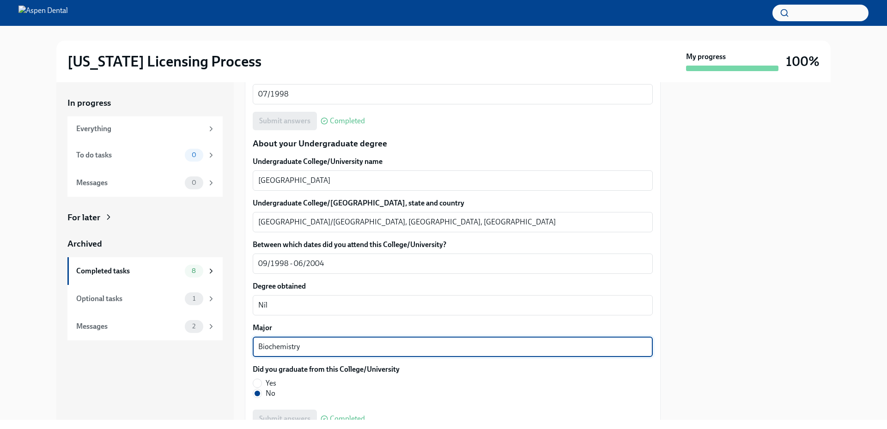
click at [273, 346] on textarea "Biochemistry" at bounding box center [452, 347] width 389 height 11
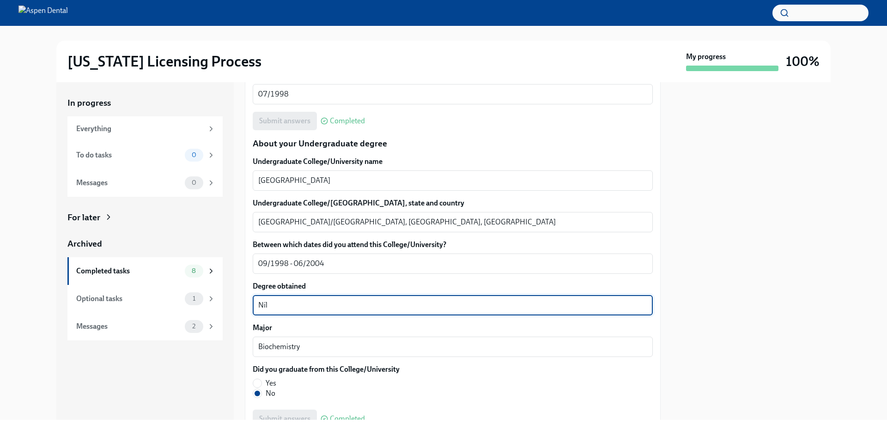
click at [263, 307] on textarea "Nil" at bounding box center [452, 305] width 389 height 11
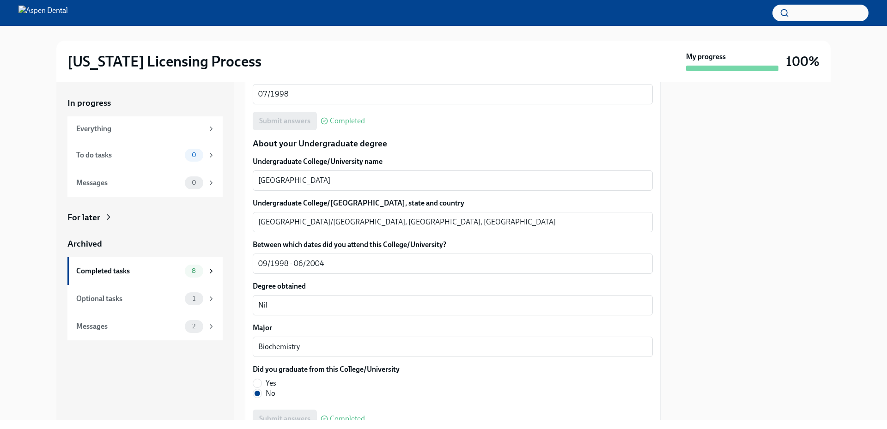
click at [831, 189] on div "In progress Everything To do tasks 0 Messages 0 For later Archived Completed ta…" at bounding box center [444, 251] width 858 height 338
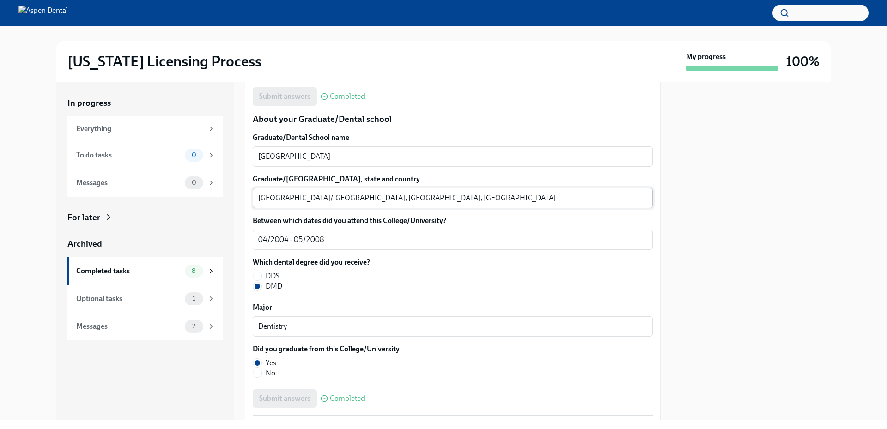
scroll to position [1162, 0]
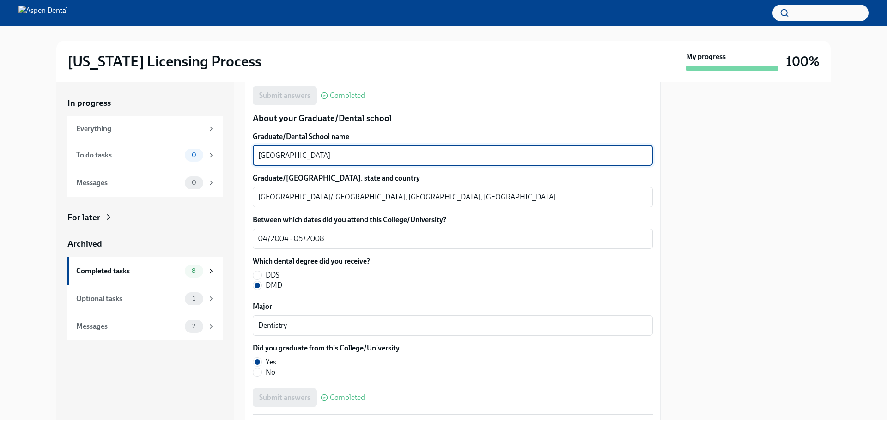
drag, startPoint x: 349, startPoint y: 154, endPoint x: 242, endPoint y: 150, distance: 106.8
click at [242, 150] on div "In progress Everything To do tasks 0 Messages 0 For later Archived Completed ta…" at bounding box center [443, 251] width 775 height 338
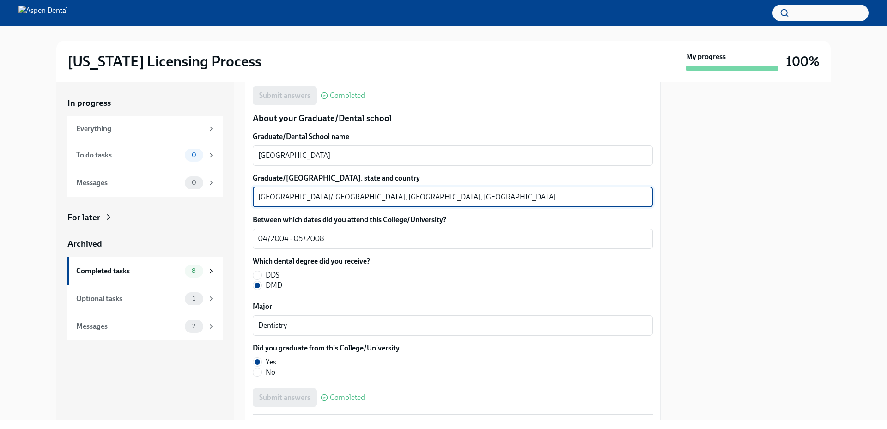
drag, startPoint x: 390, startPoint y: 197, endPoint x: 347, endPoint y: 198, distance: 43.0
click at [347, 198] on textarea "[GEOGRAPHIC_DATA]/[GEOGRAPHIC_DATA], [GEOGRAPHIC_DATA], [GEOGRAPHIC_DATA]" at bounding box center [452, 197] width 389 height 11
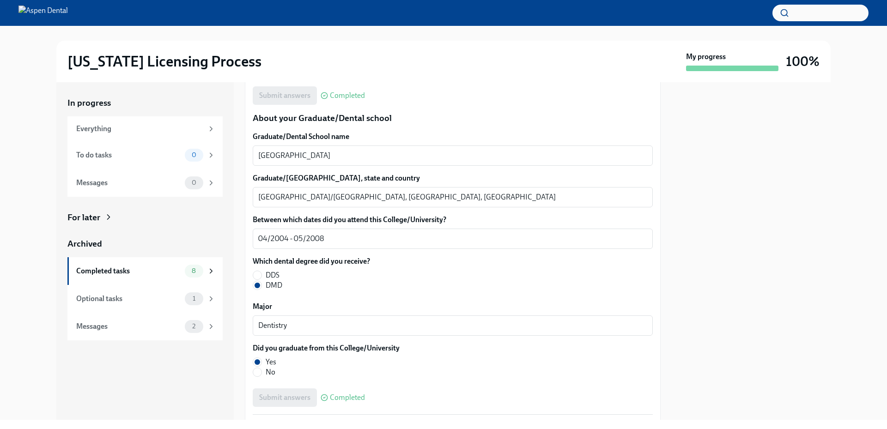
click at [819, 133] on div at bounding box center [751, 251] width 159 height 338
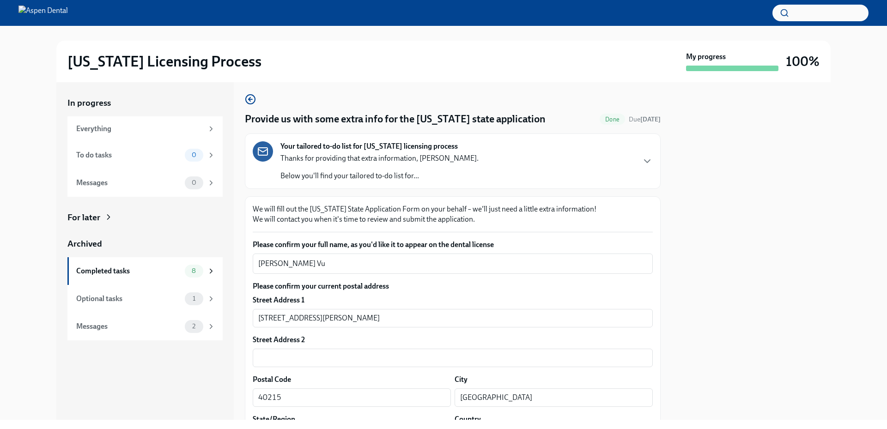
scroll to position [0, 0]
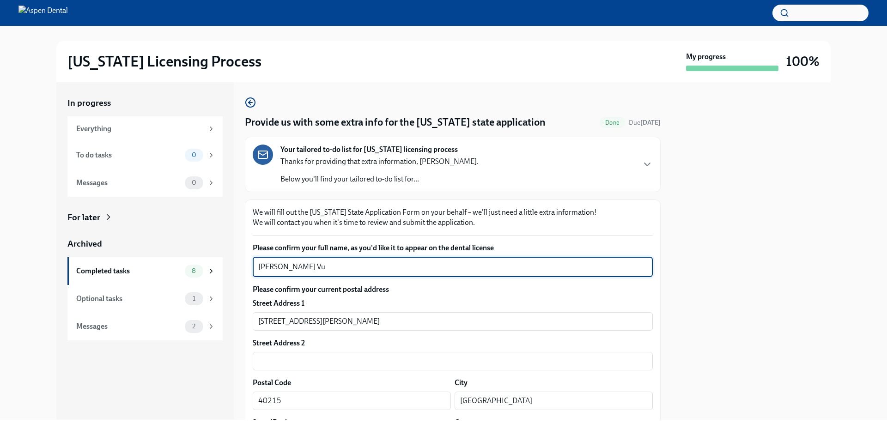
drag, startPoint x: 271, startPoint y: 271, endPoint x: 223, endPoint y: 269, distance: 48.1
click at [223, 269] on div "In progress Everything To do tasks 0 Messages 0 For later Archived Completed ta…" at bounding box center [443, 251] width 775 height 338
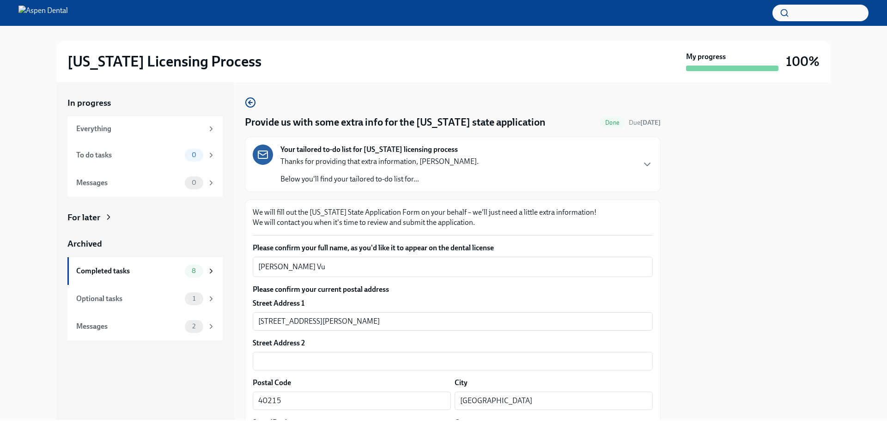
click at [804, 160] on div at bounding box center [751, 251] width 159 height 338
